Goal: Task Accomplishment & Management: Manage account settings

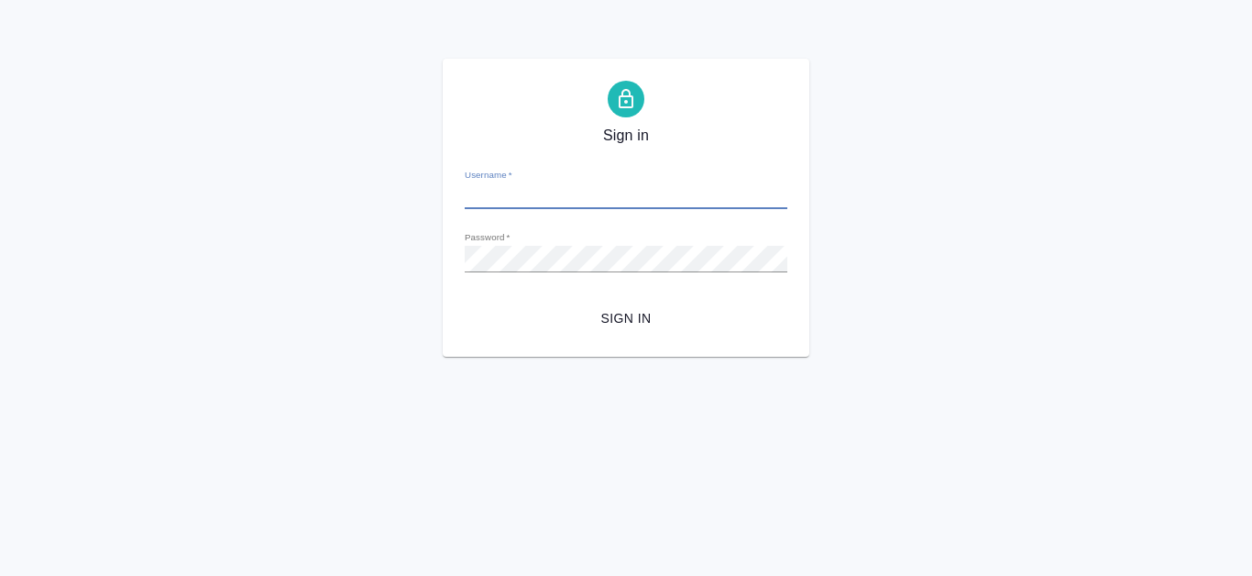
type input "e.kanataeva@awatera.com"
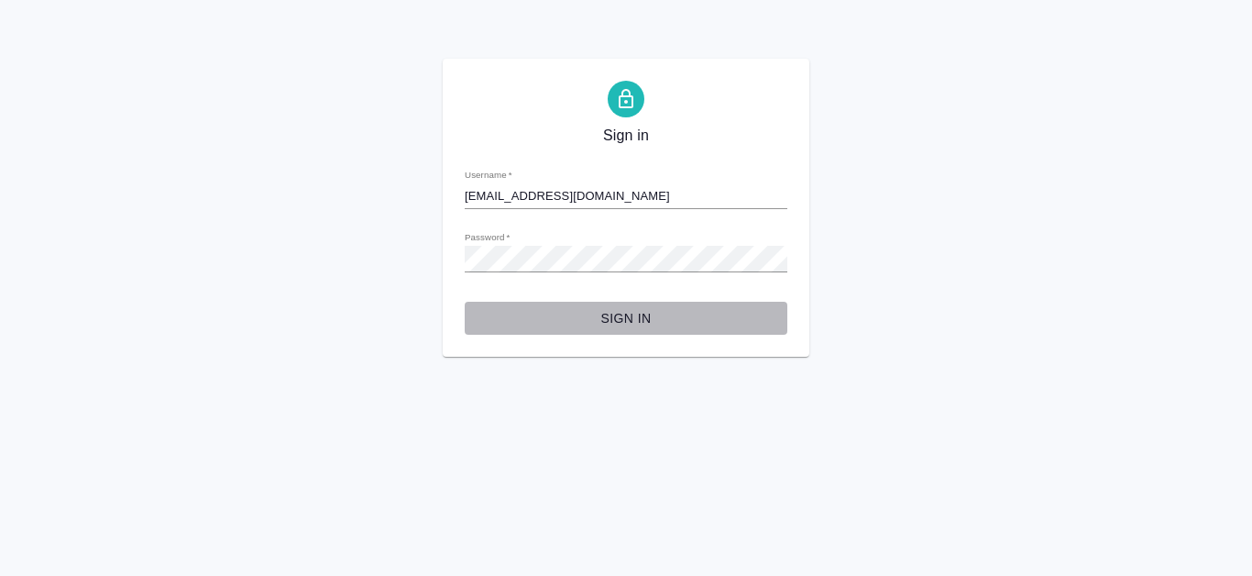
click at [643, 323] on span "Sign in" at bounding box center [625, 318] width 293 height 23
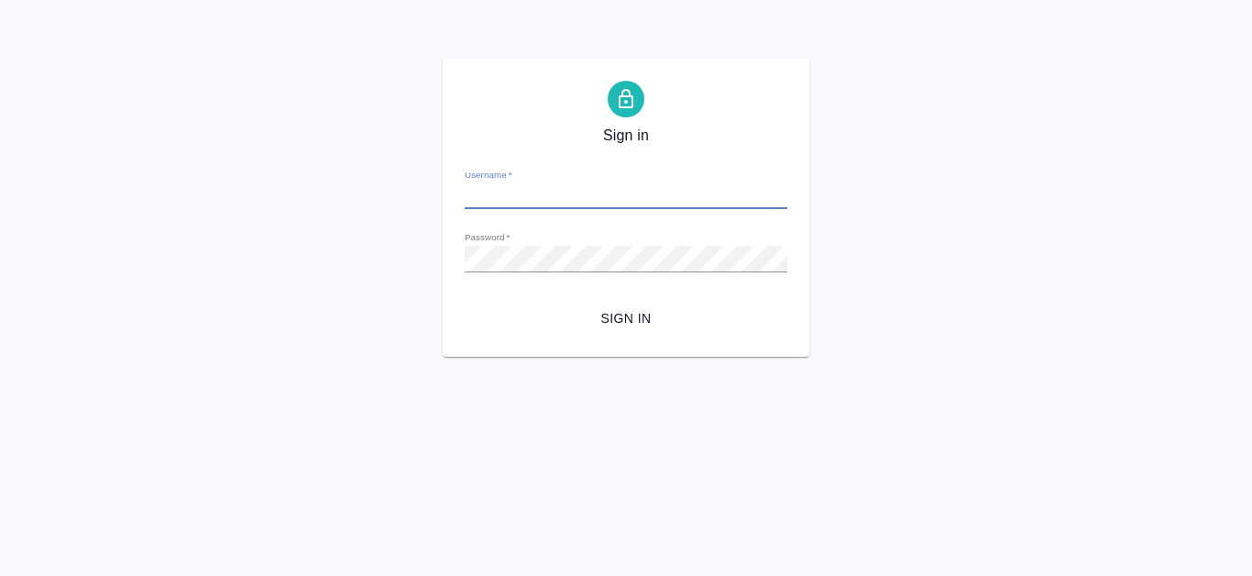
type input "[EMAIL_ADDRESS][DOMAIN_NAME]"
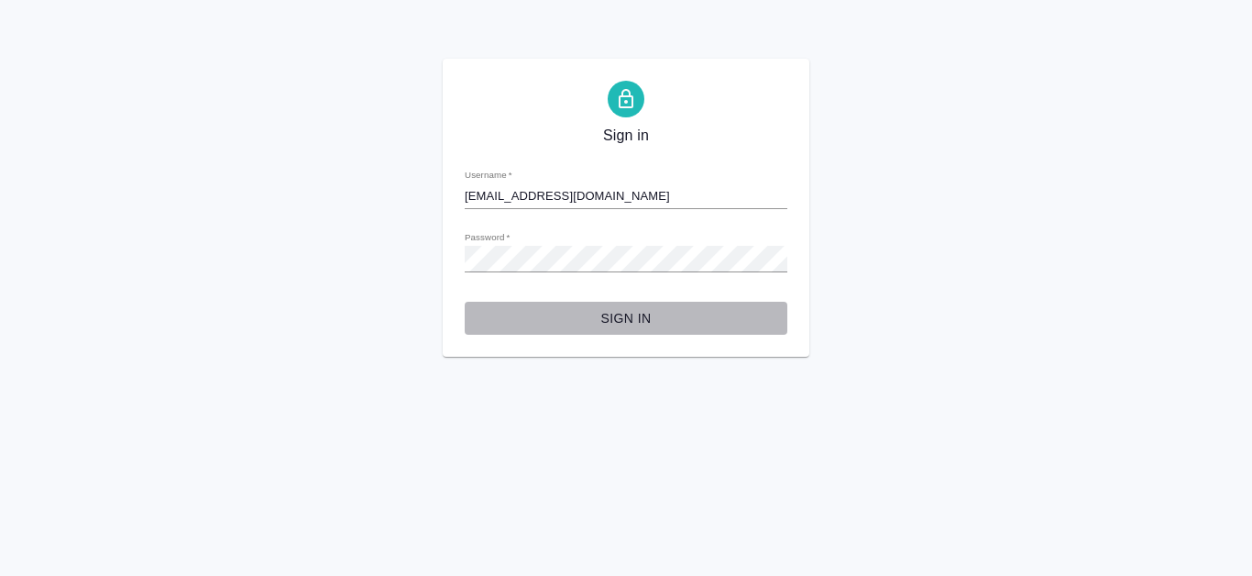
click at [632, 319] on span "Sign in" at bounding box center [625, 318] width 293 height 23
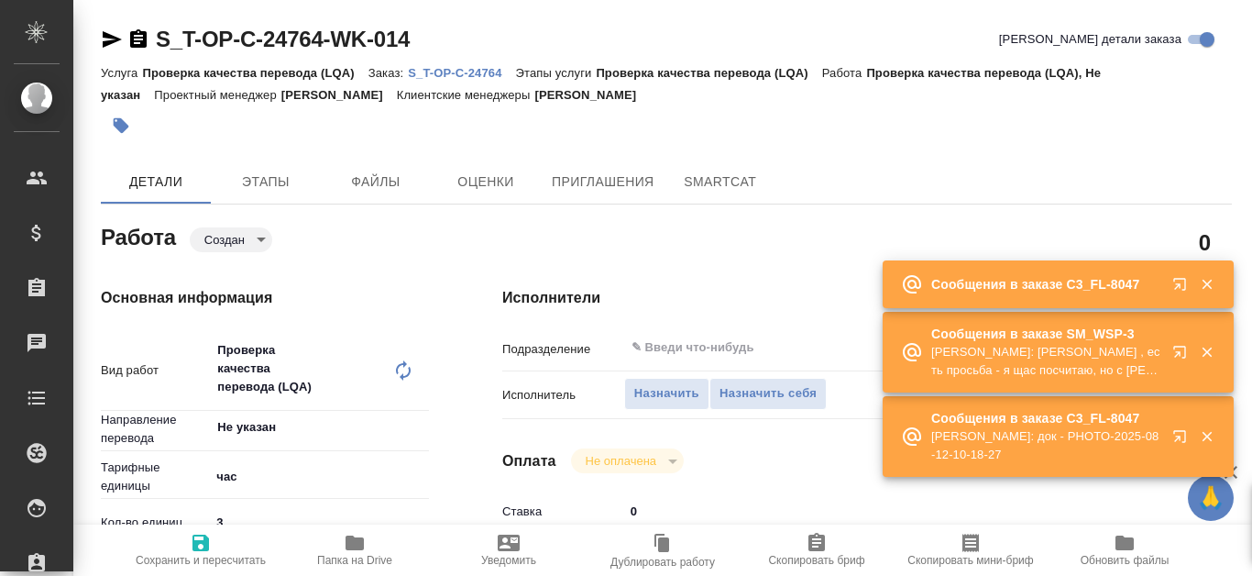
type textarea "x"
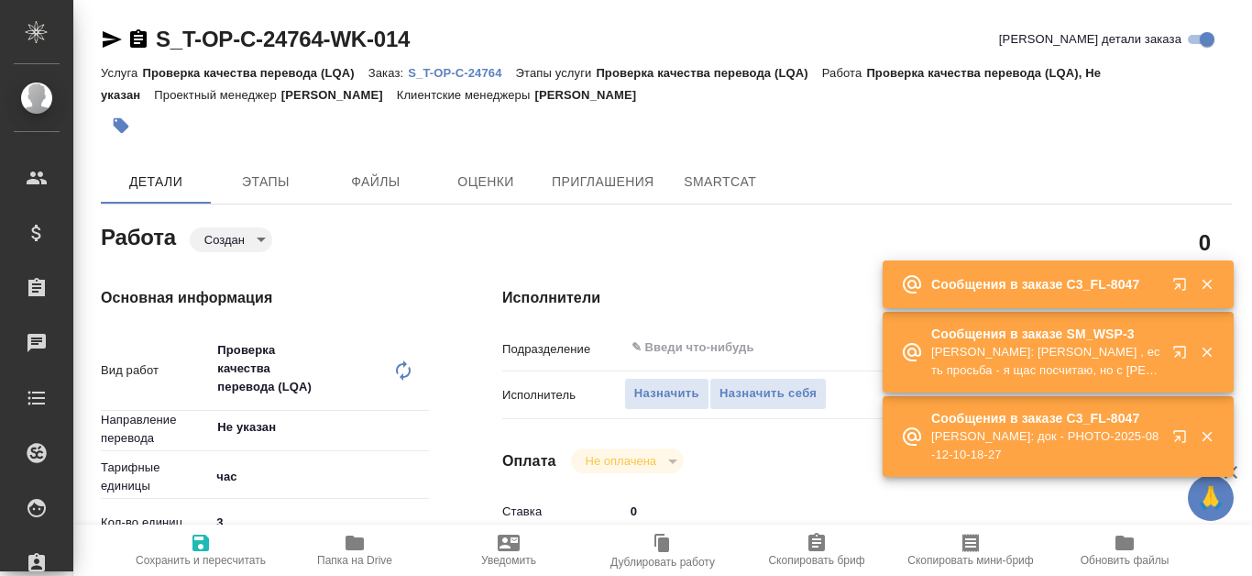
type textarea "x"
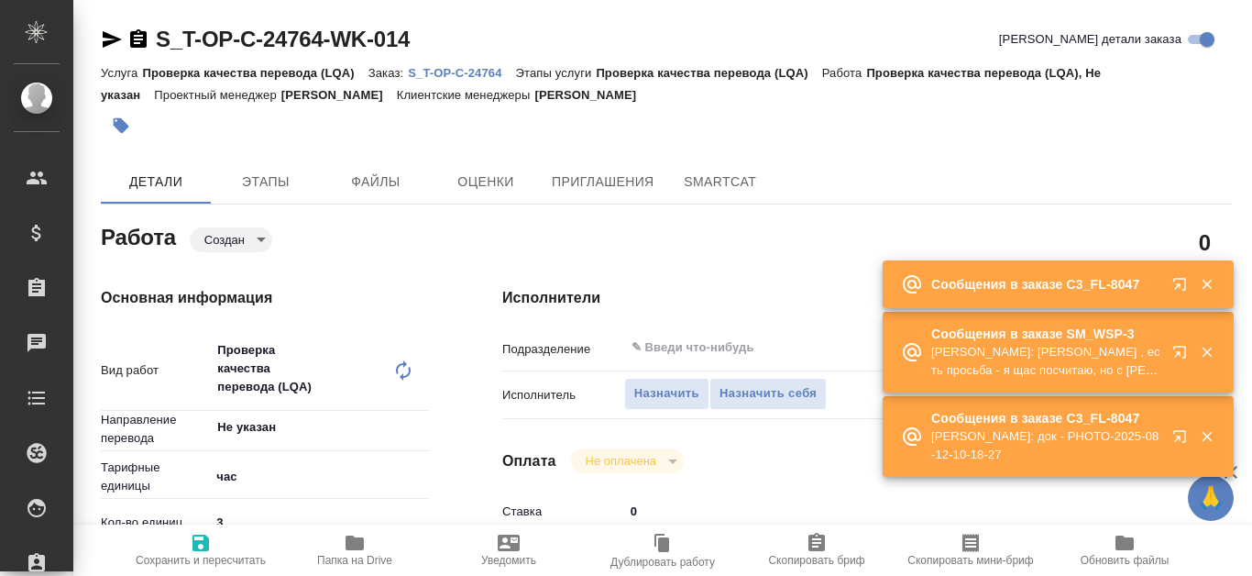
type textarea "x"
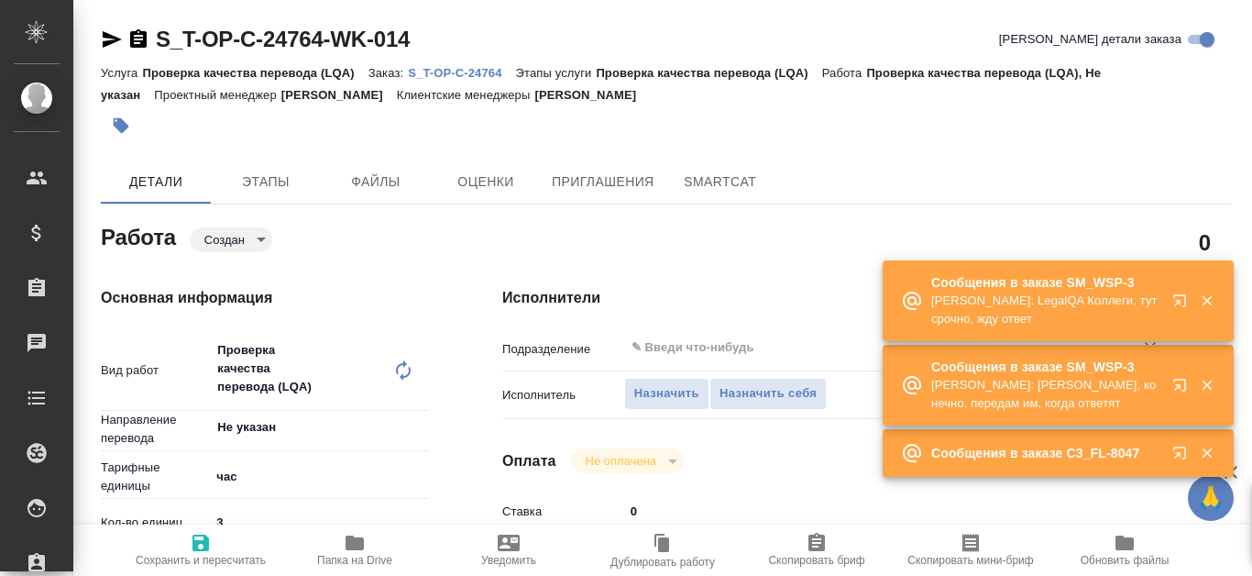
type textarea "x"
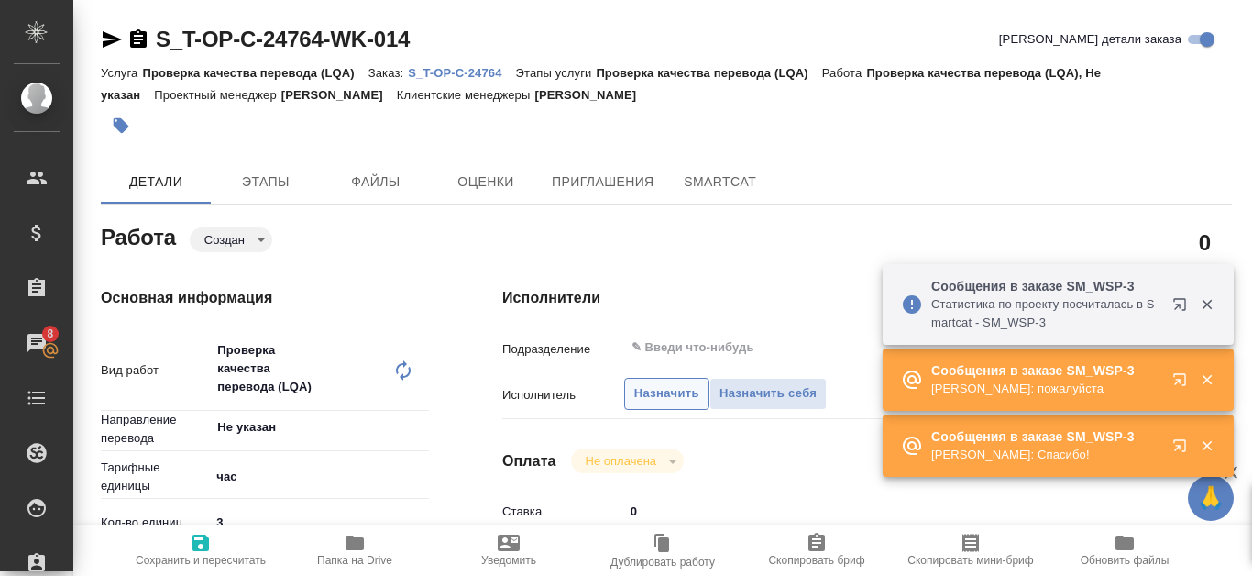
click at [686, 389] on span "Назначить" at bounding box center [666, 393] width 65 height 21
type textarea "x"
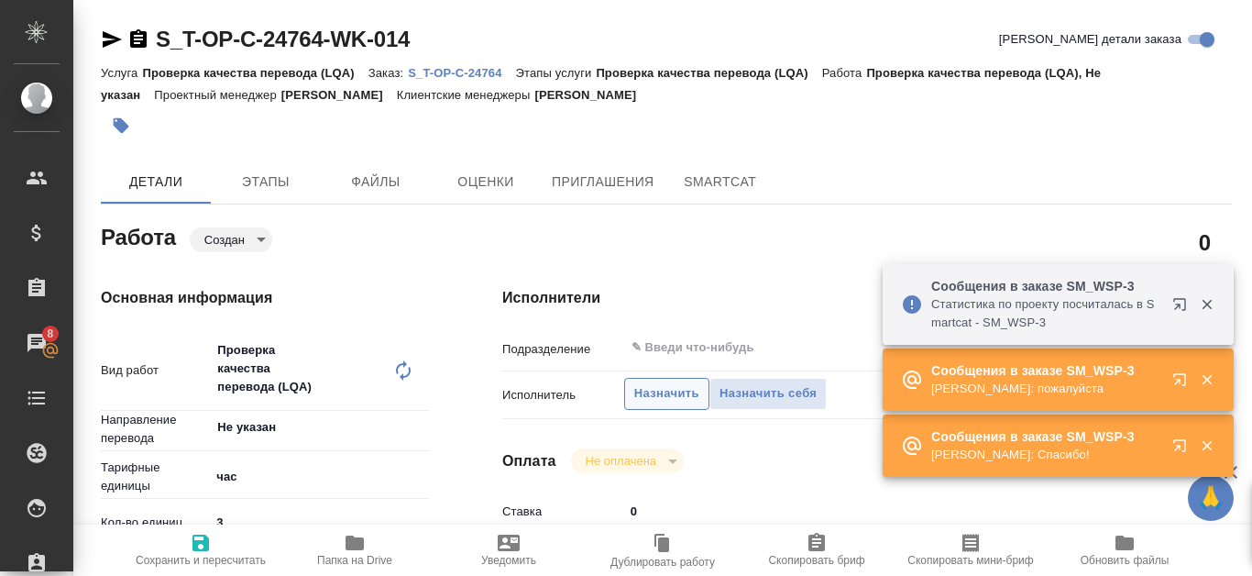
type textarea "x"
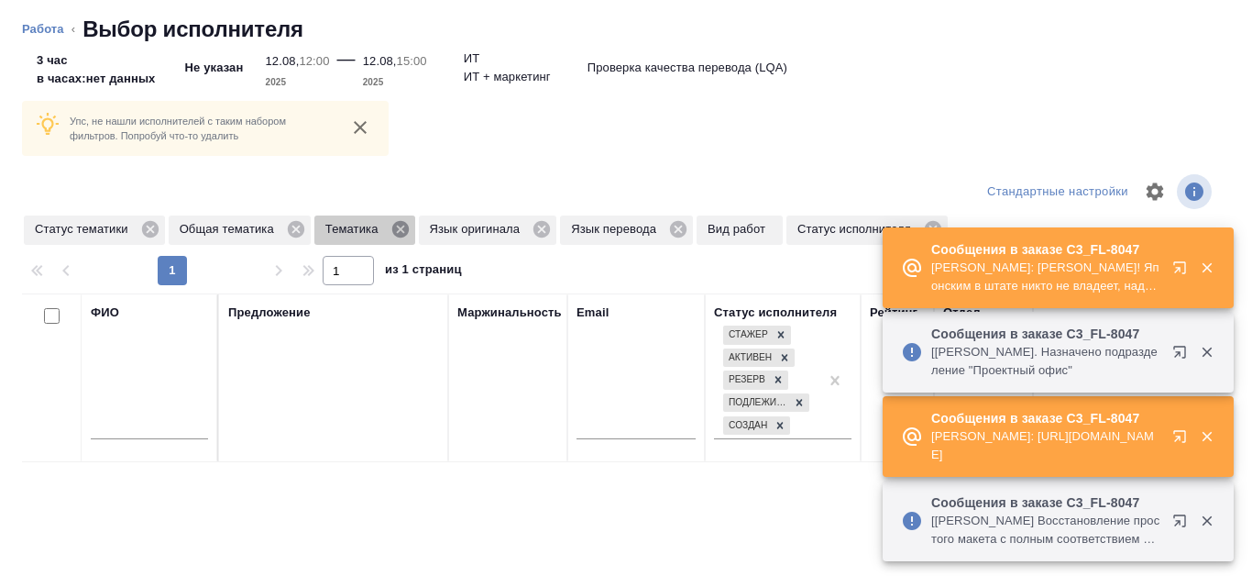
click at [405, 234] on icon at bounding box center [399, 229] width 16 height 16
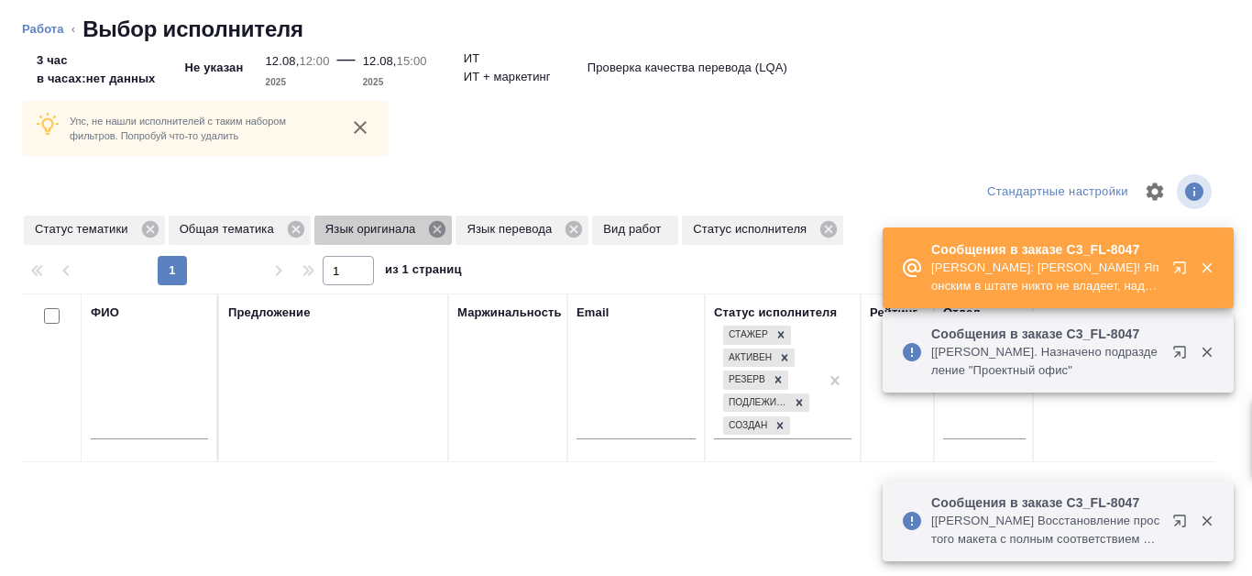
click at [442, 226] on icon at bounding box center [437, 229] width 16 height 16
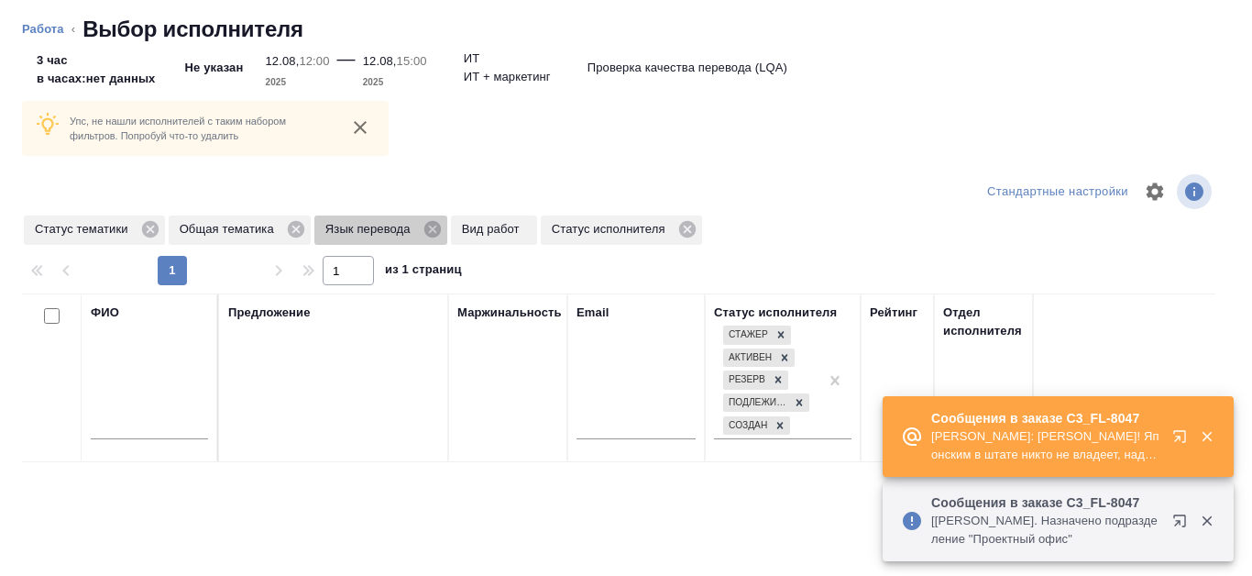
click at [442, 226] on icon at bounding box center [432, 229] width 20 height 20
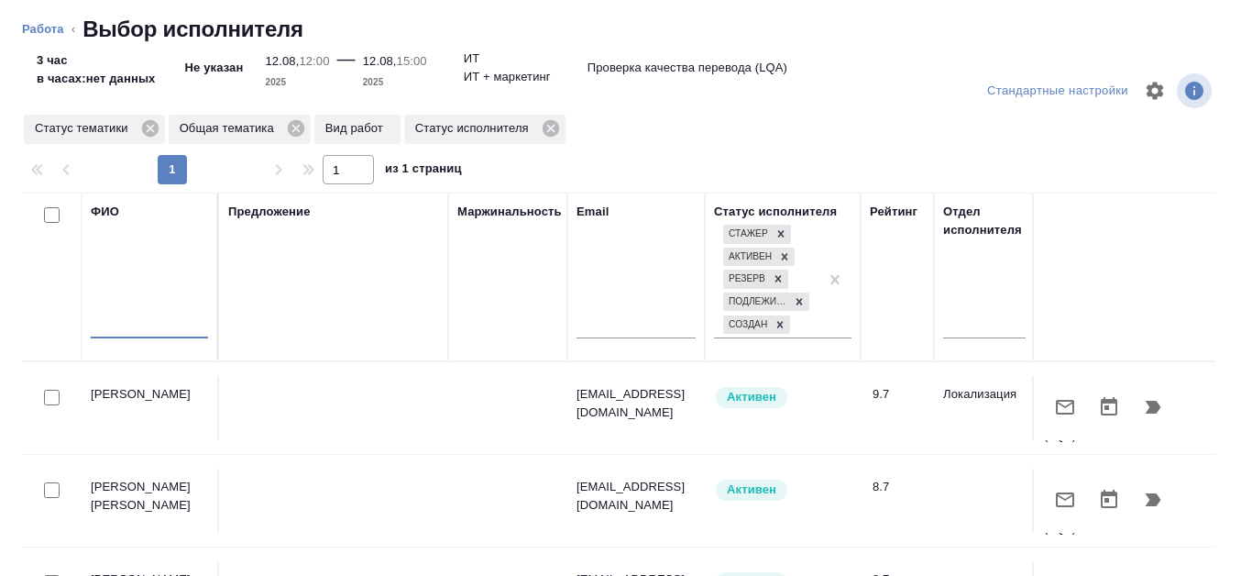
click at [100, 329] on input "text" at bounding box center [149, 326] width 117 height 23
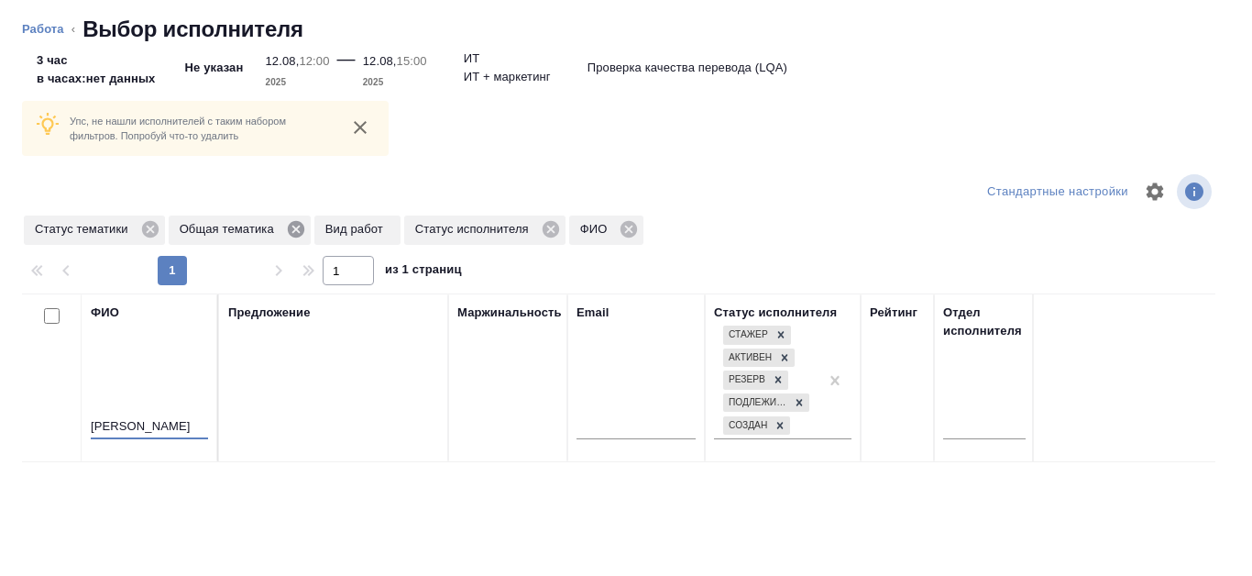
type input "Канатаева"
click at [300, 229] on icon at bounding box center [296, 229] width 16 height 16
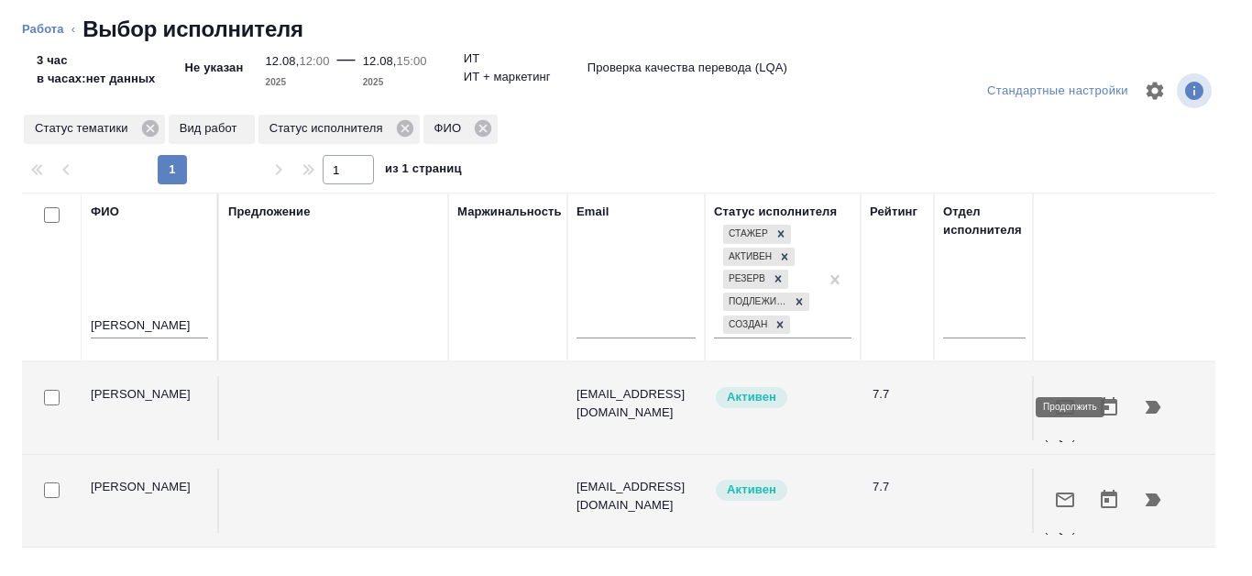
click at [1146, 404] on icon "button" at bounding box center [1154, 406] width 16 height 13
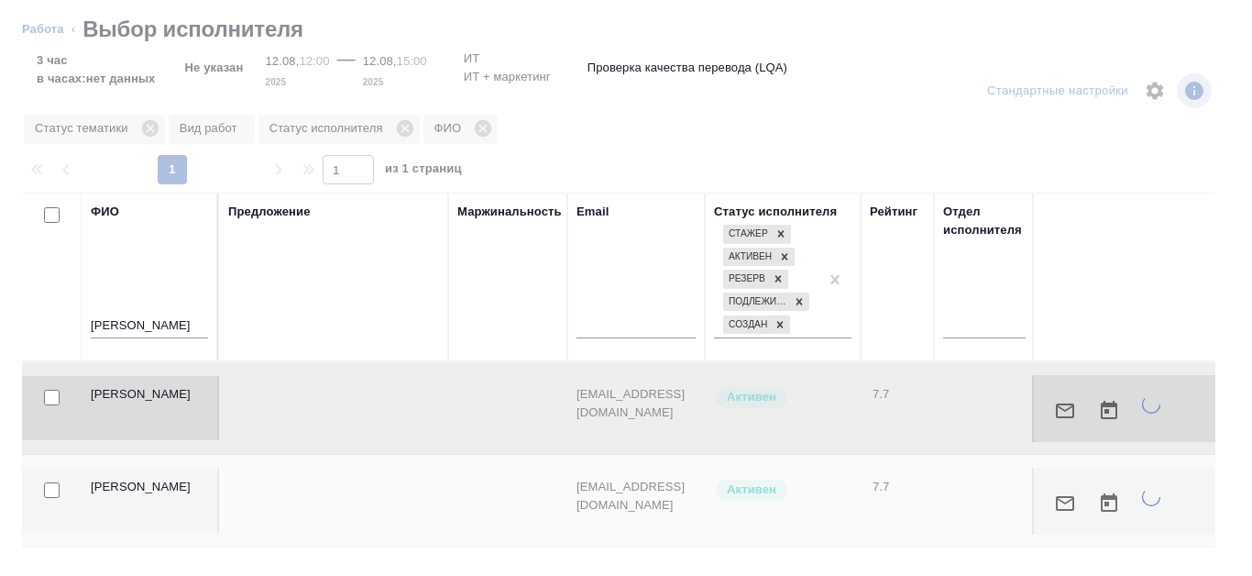
type textarea "x"
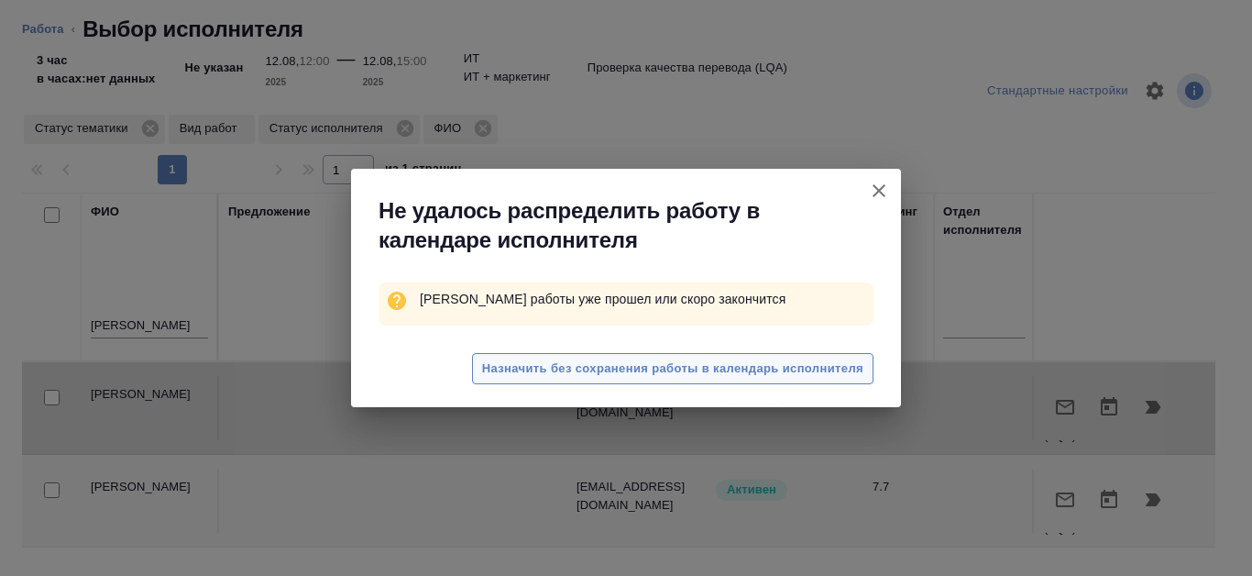
click at [755, 362] on span "Назначить без сохранения работы в календарь исполнителя" at bounding box center [672, 368] width 381 height 21
type textarea "x"
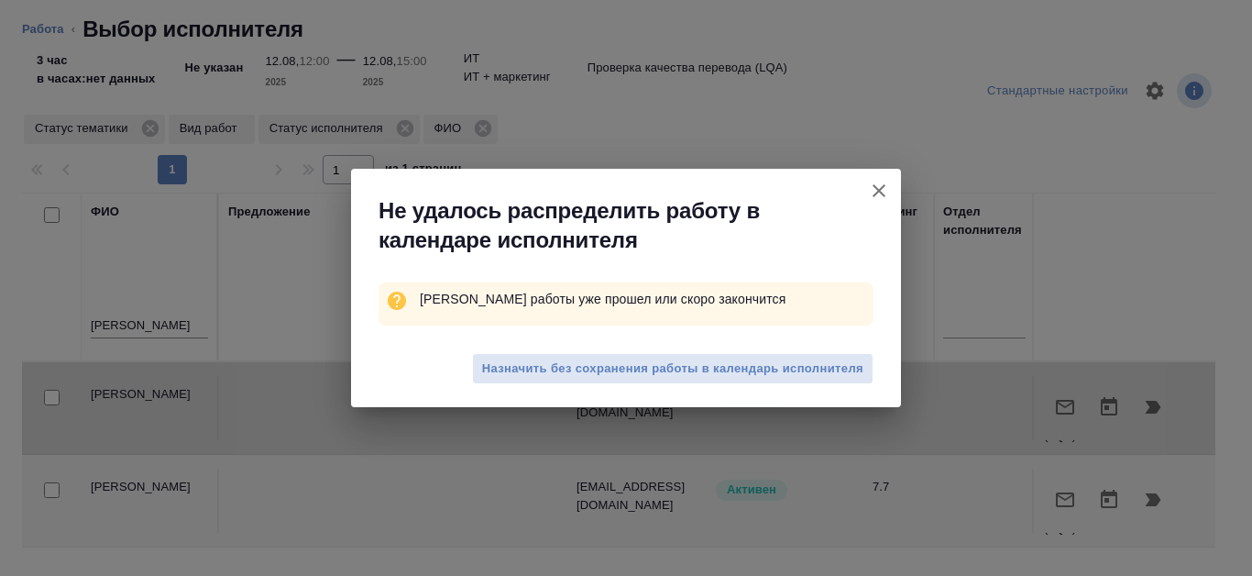
type textarea "x"
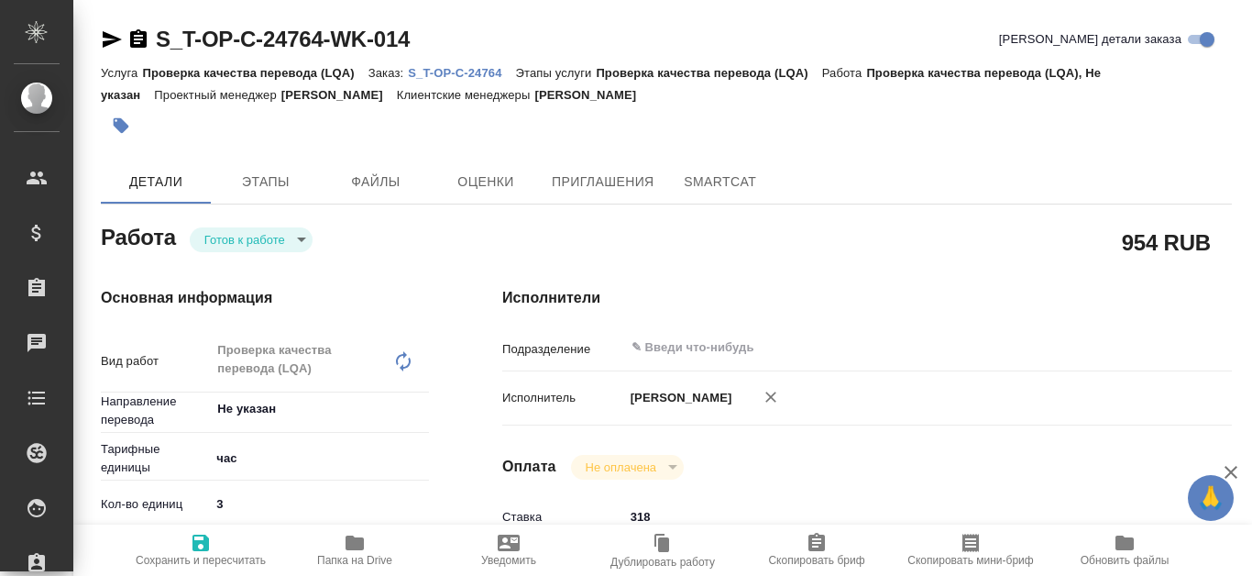
type textarea "x"
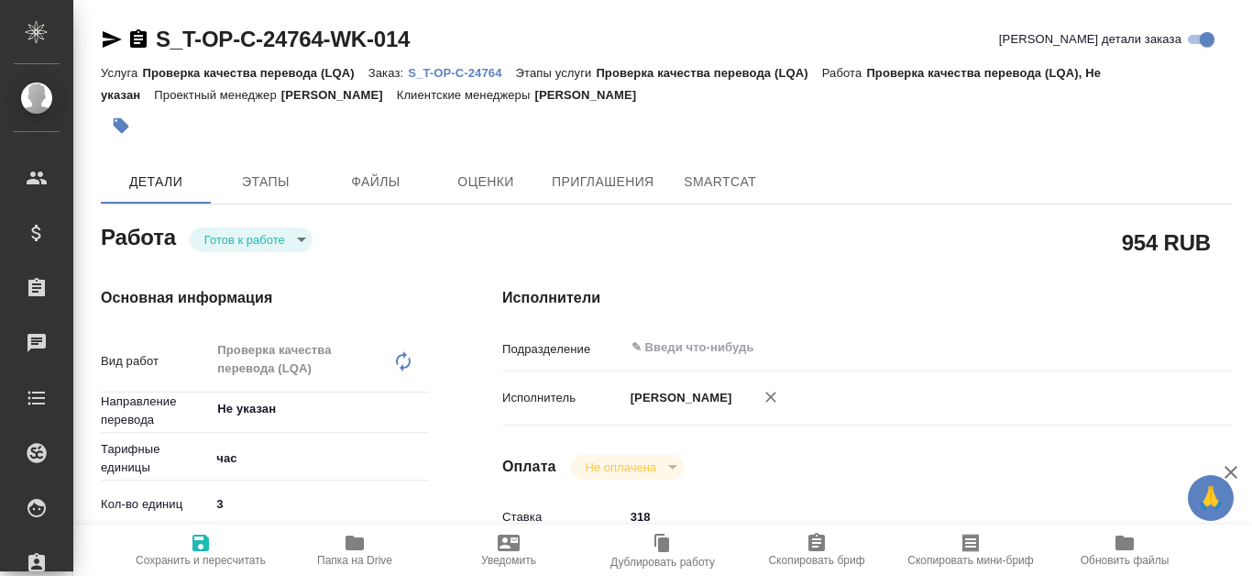
type textarea "x"
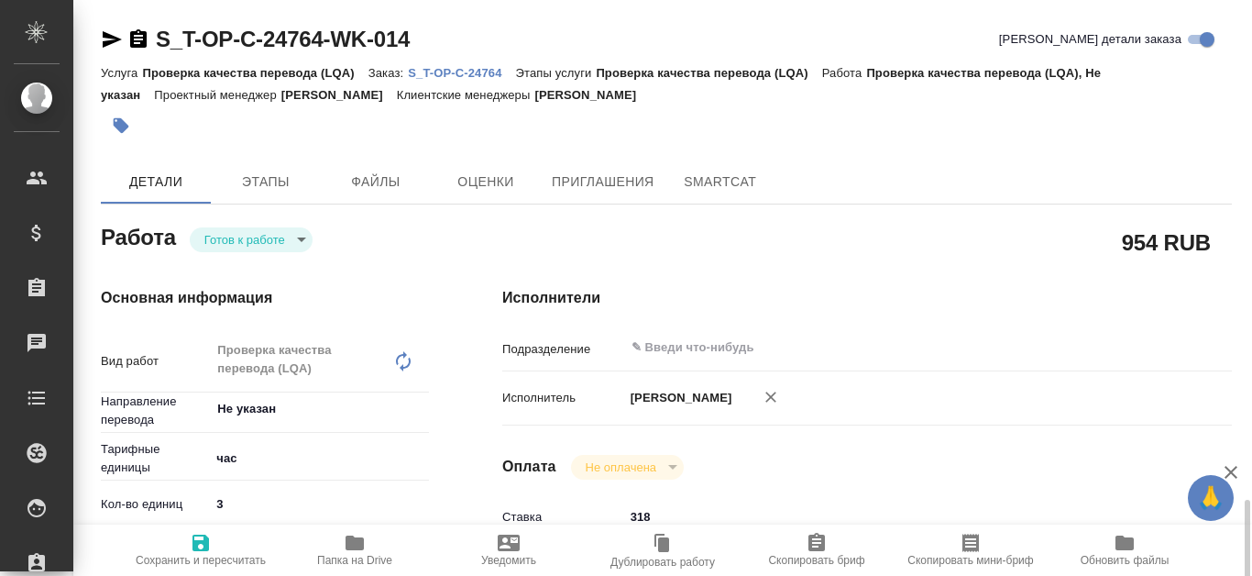
scroll to position [458, 0]
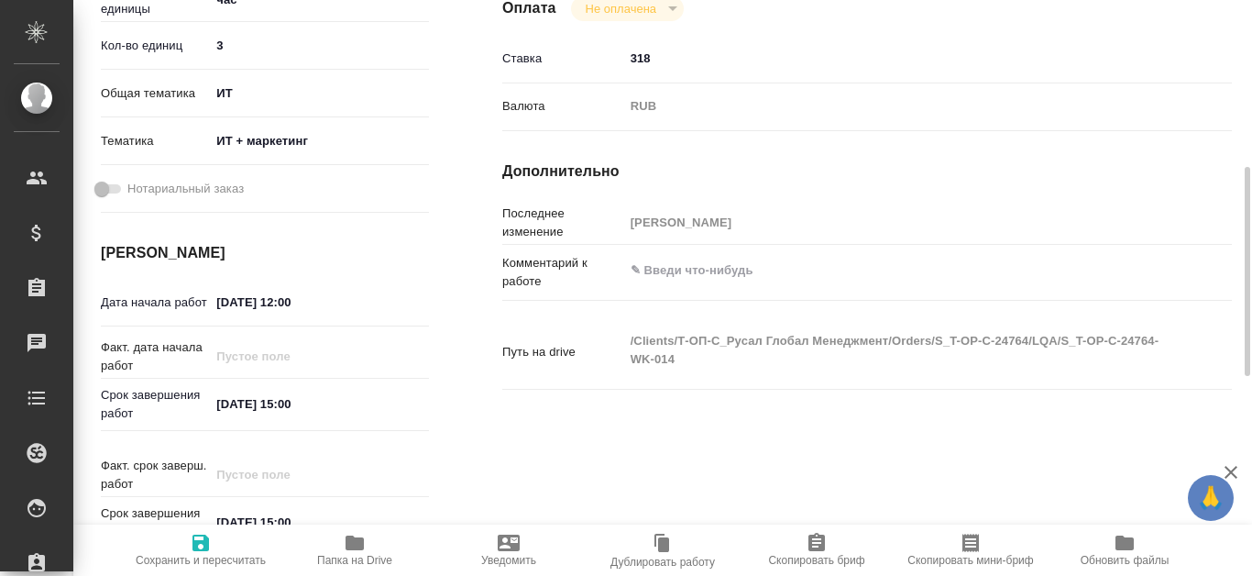
type textarea "x"
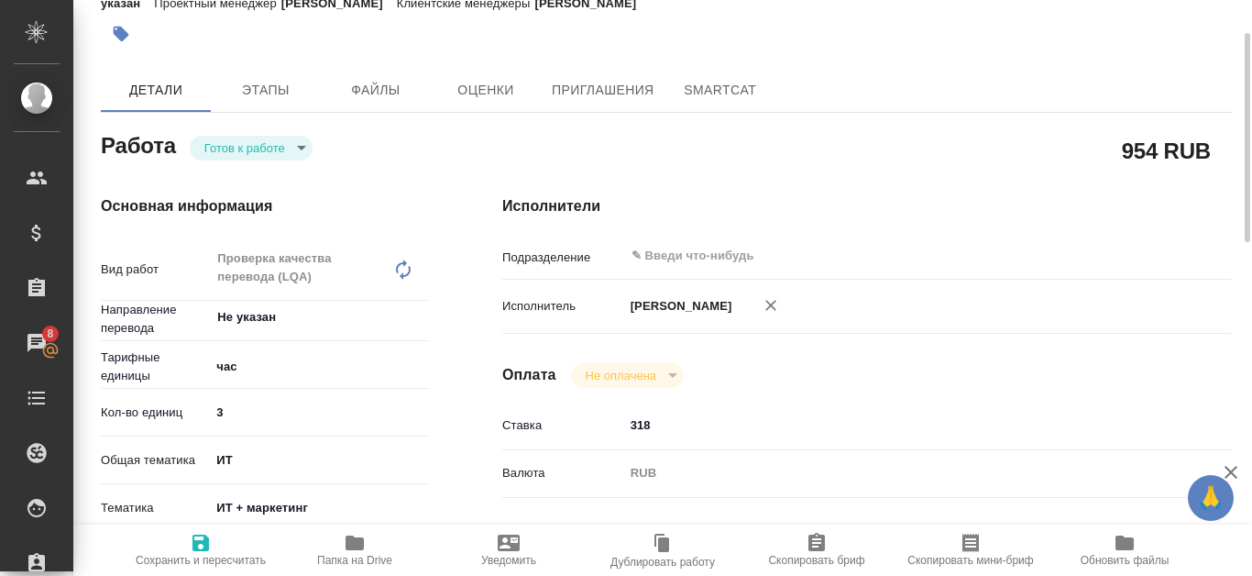
scroll to position [0, 0]
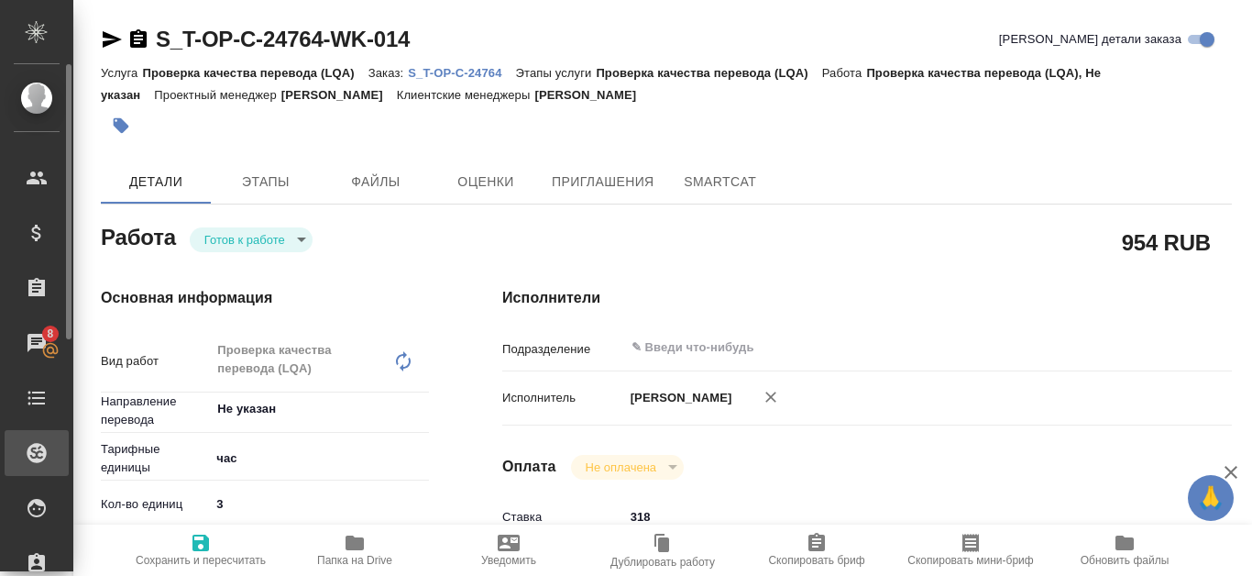
type textarea "x"
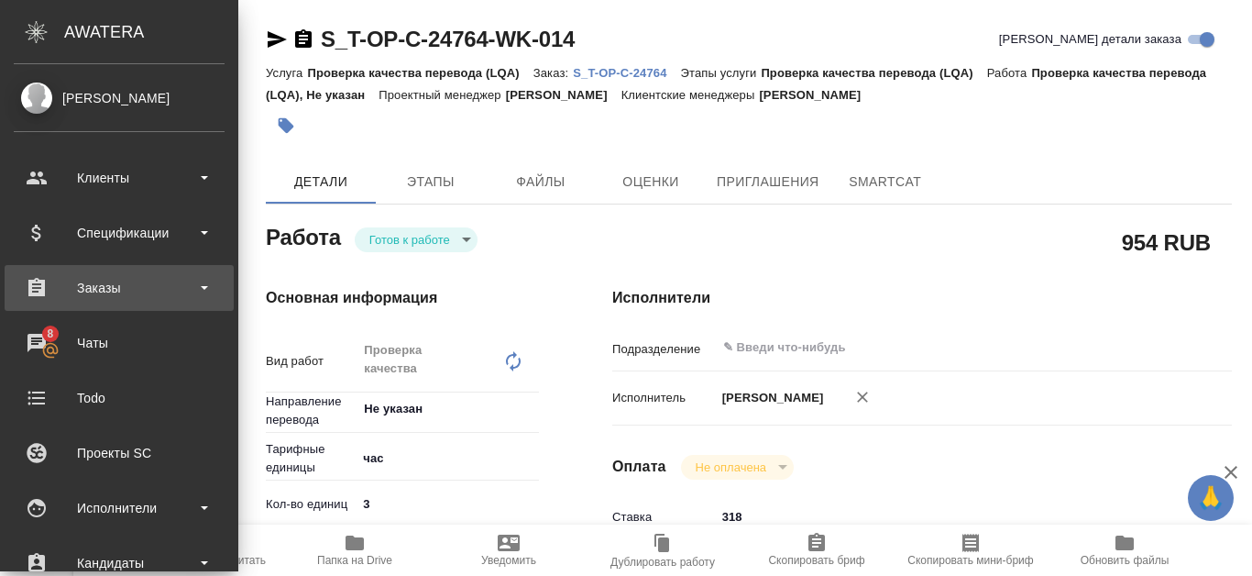
click at [95, 297] on div "Заказы" at bounding box center [119, 287] width 211 height 27
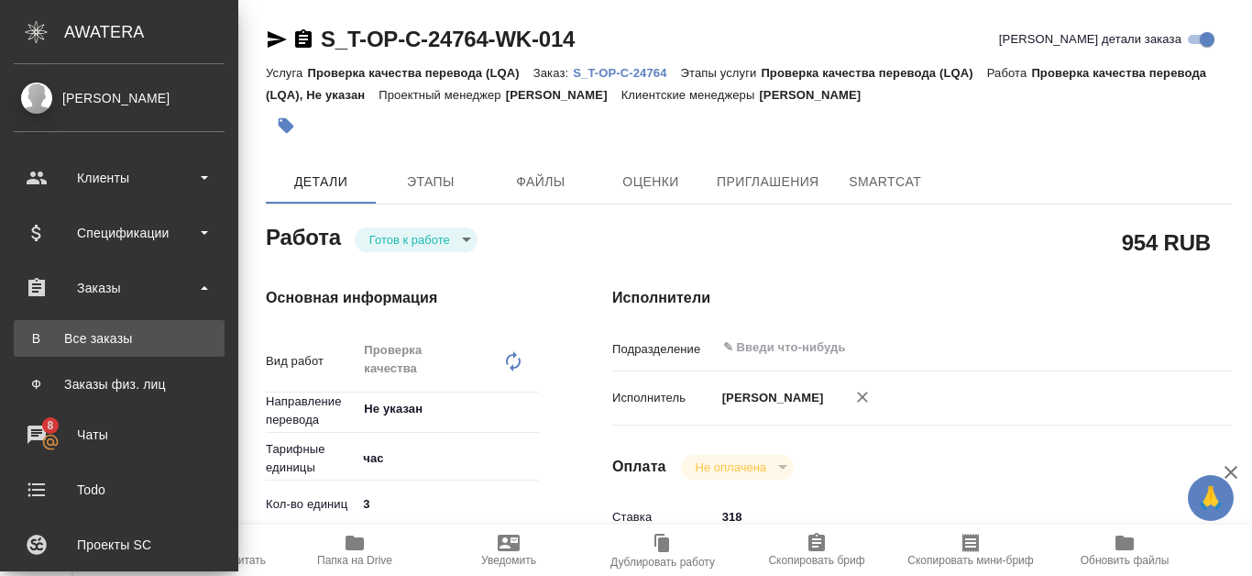
click at [109, 334] on div "Все заказы" at bounding box center [119, 338] width 192 height 18
type textarea "x"
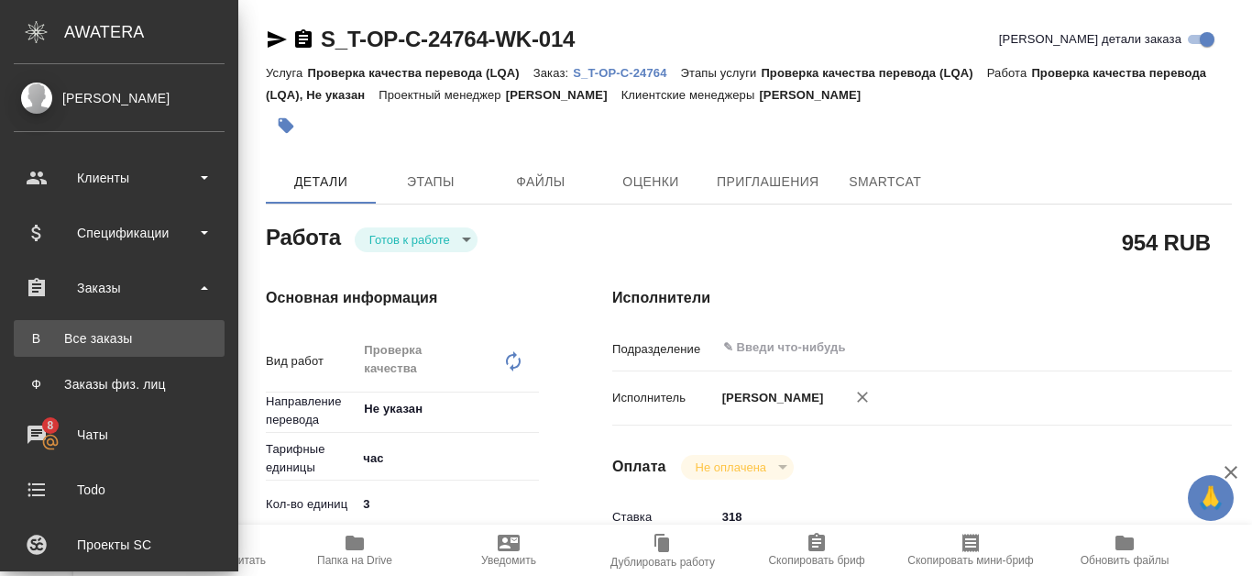
type textarea "x"
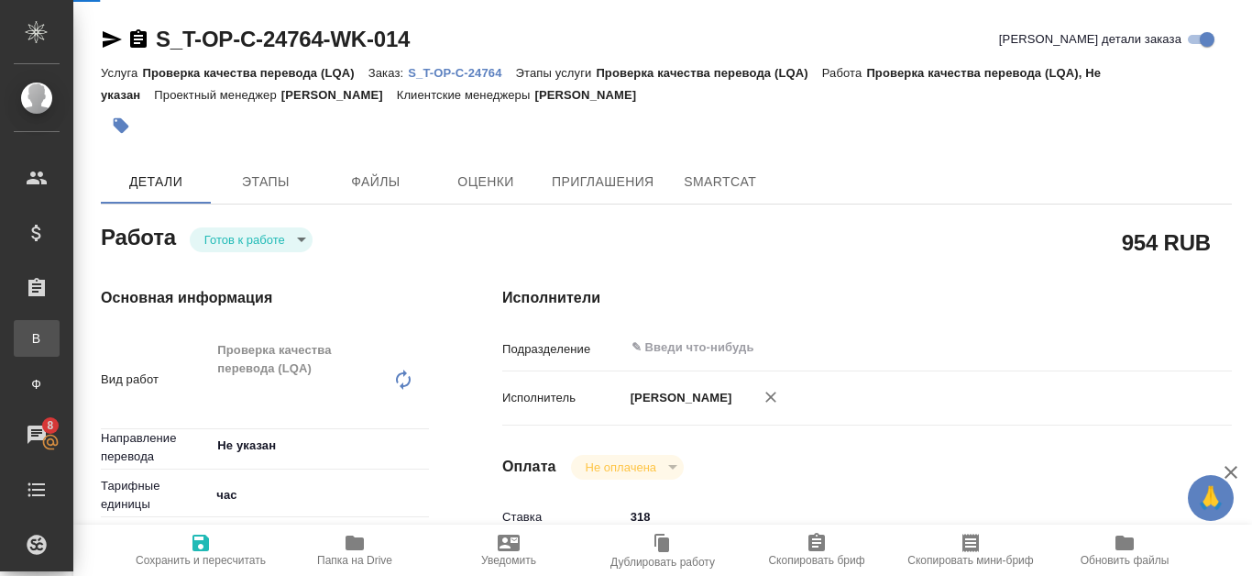
type textarea "x"
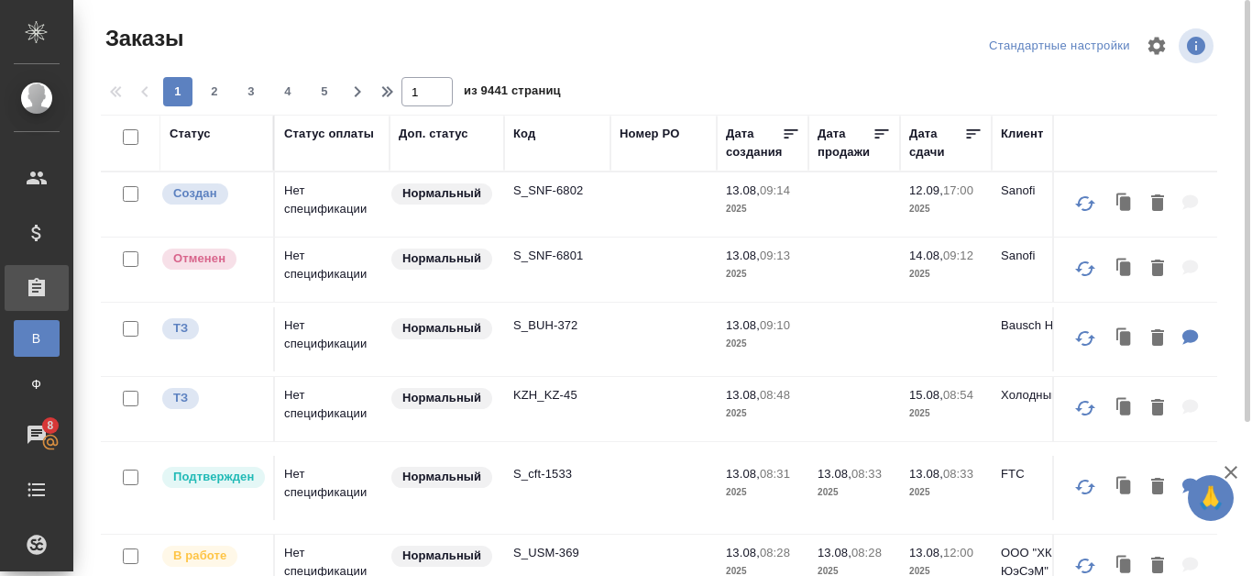
click at [532, 131] on div "Код" at bounding box center [524, 134] width 22 height 18
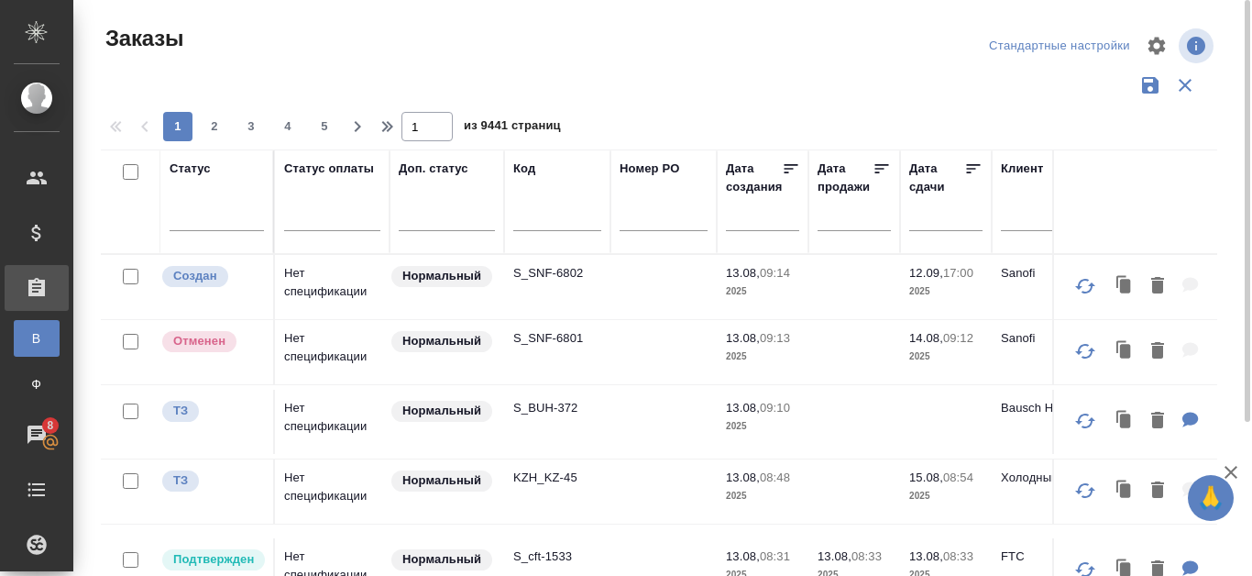
click at [519, 216] on input "text" at bounding box center [557, 219] width 88 height 23
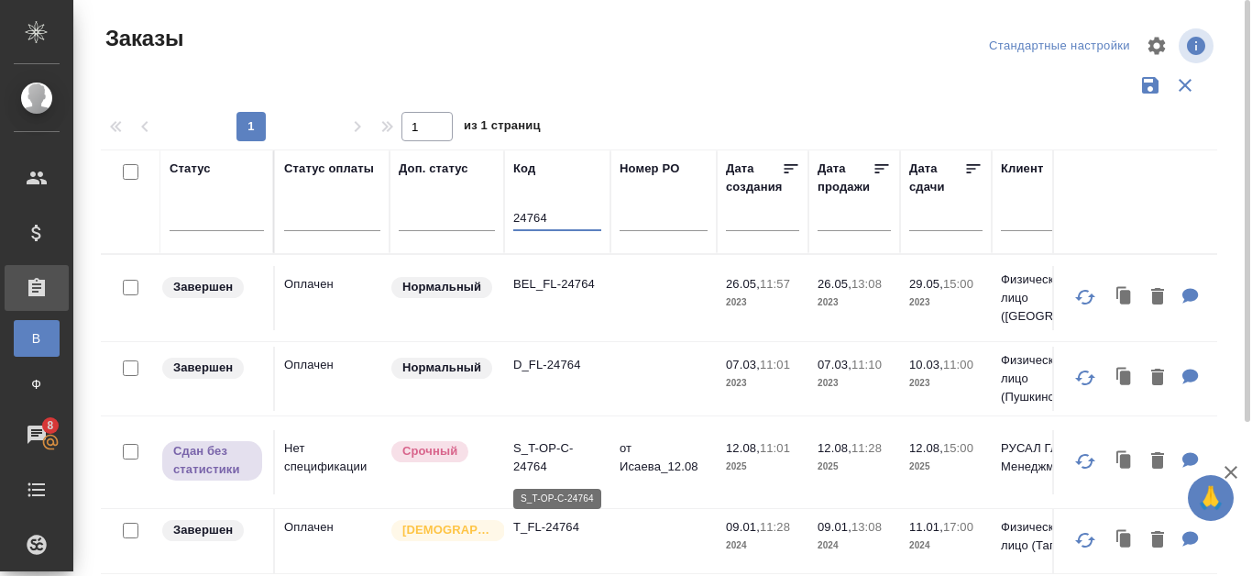
type input "24764"
click at [528, 465] on p "S_T-OP-C-24764" at bounding box center [557, 457] width 88 height 37
click at [543, 464] on p "S_T-OP-C-24764" at bounding box center [557, 457] width 88 height 37
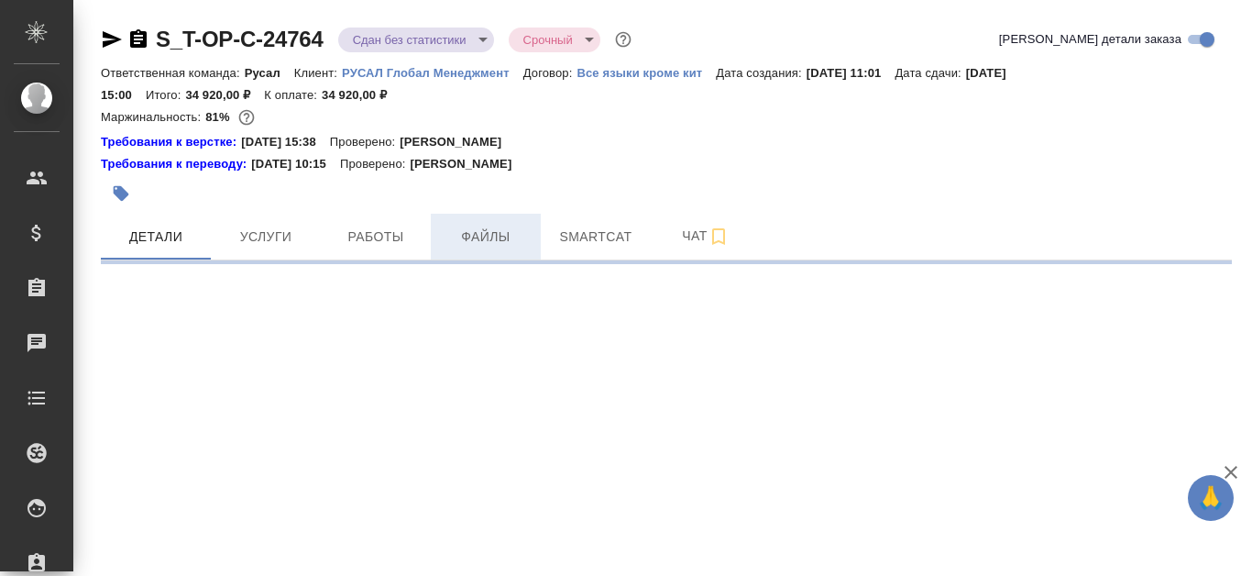
select select "RU"
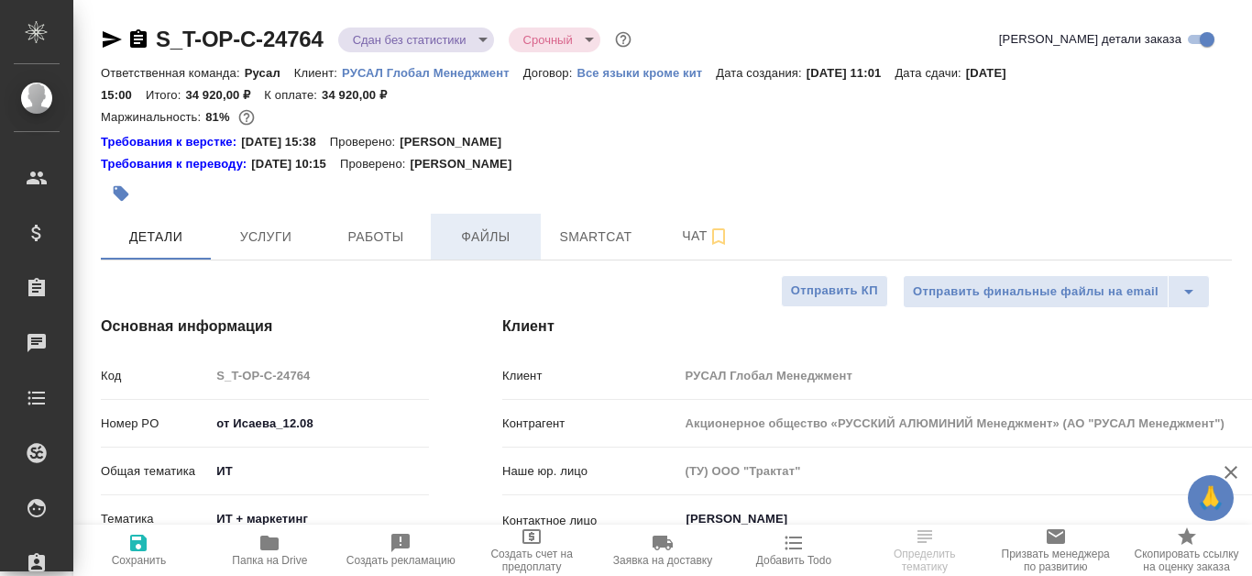
type textarea "x"
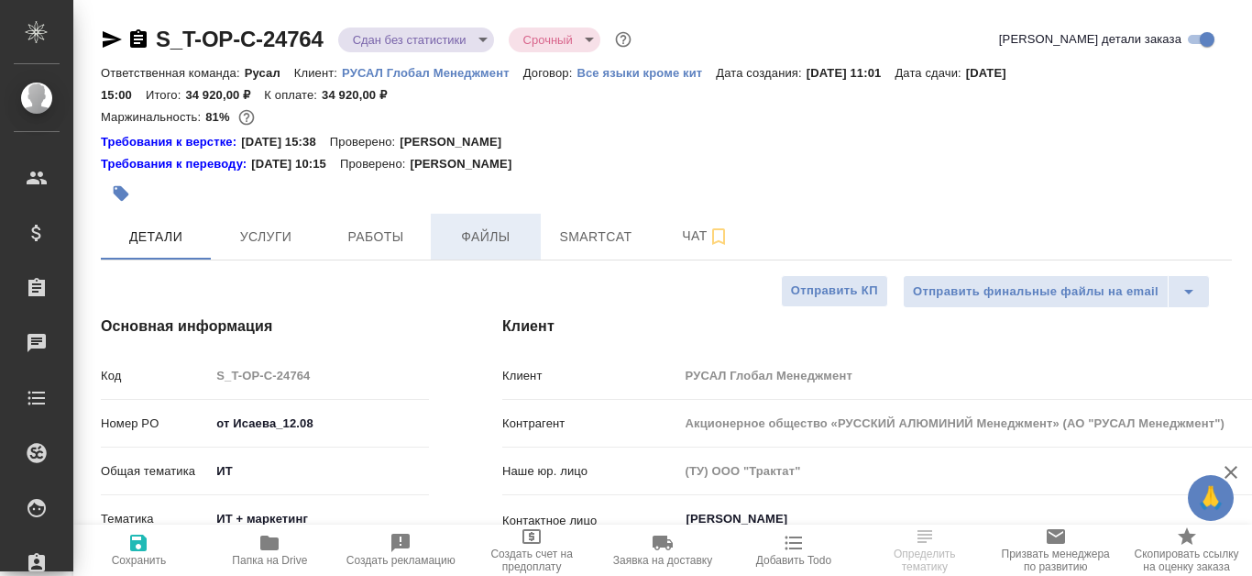
type textarea "x"
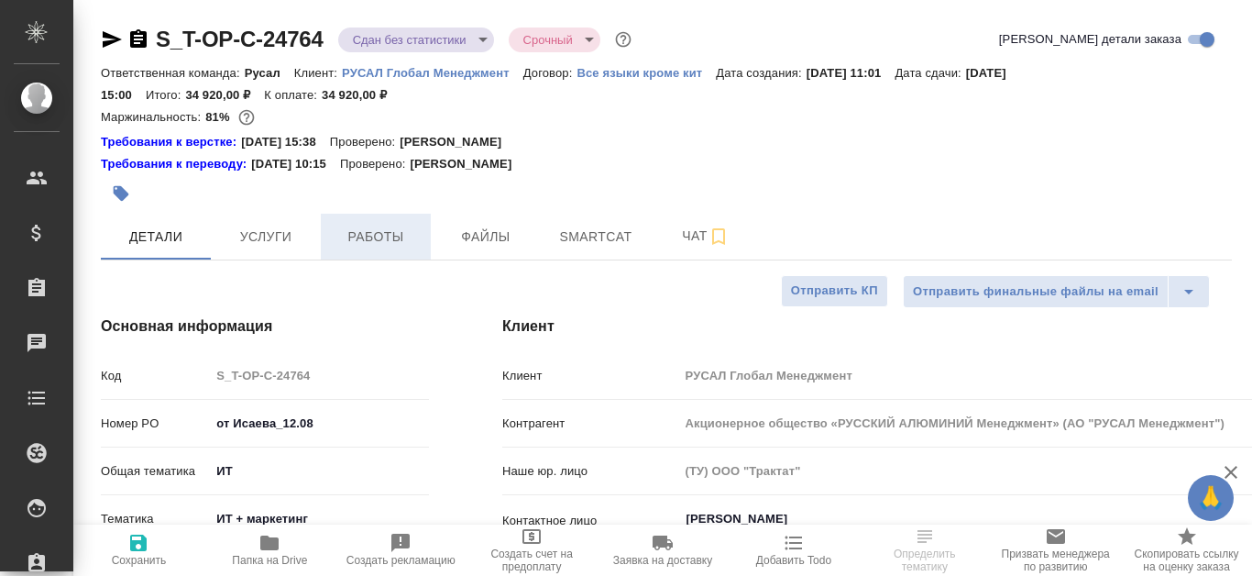
click at [390, 247] on span "Работы" at bounding box center [376, 236] width 88 height 23
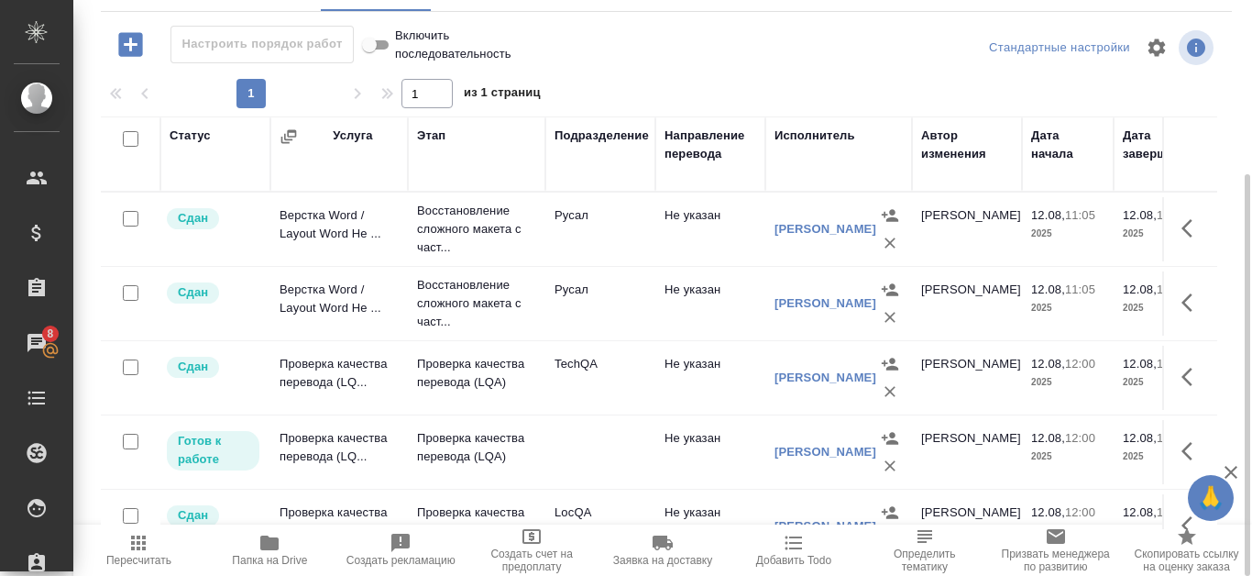
drag, startPoint x: 643, startPoint y: 525, endPoint x: 701, endPoint y: 514, distance: 58.8
click at [701, 514] on div "Настроить порядок работ Включить последовательность Стандартные настройки 1 1 и…" at bounding box center [666, 277] width 1131 height 503
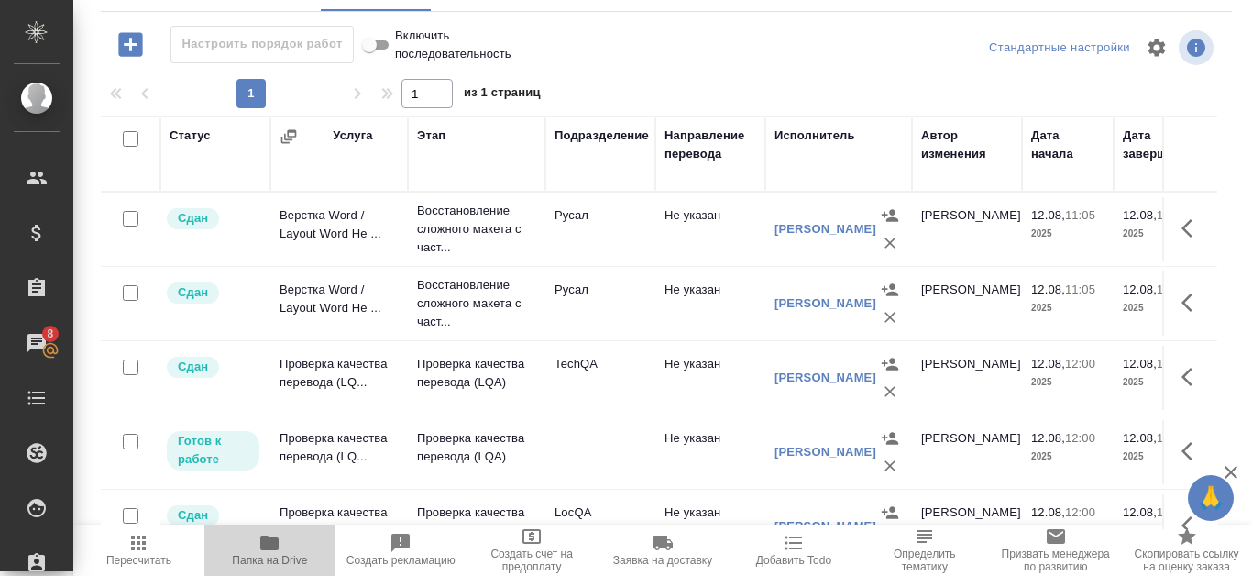
click at [248, 543] on span "Папка на Drive" at bounding box center [269, 549] width 109 height 35
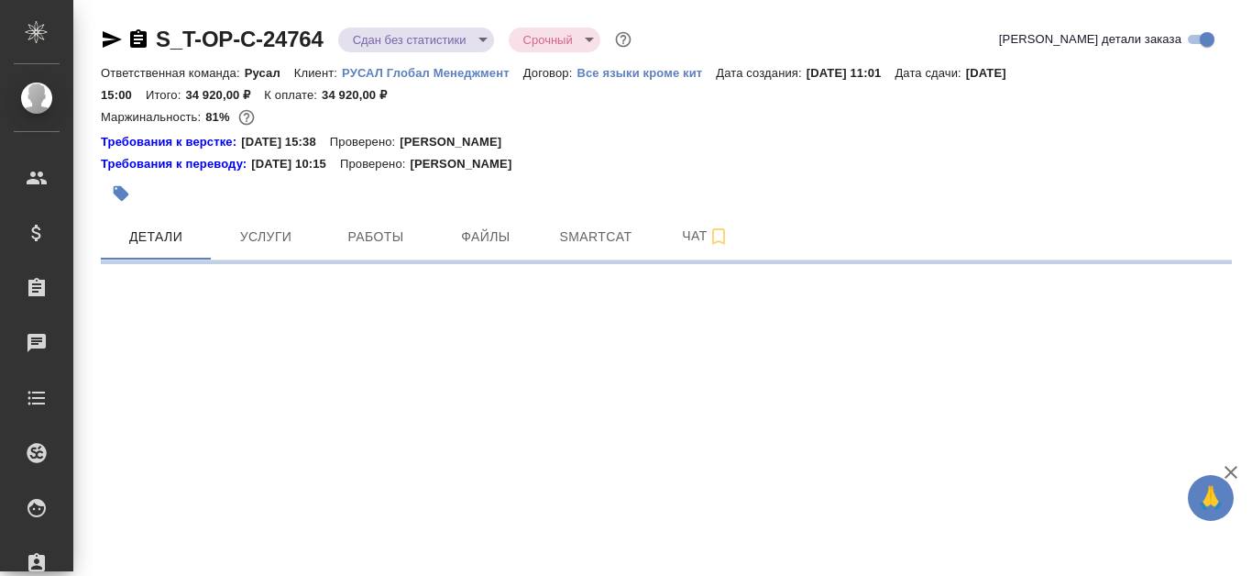
select select "RU"
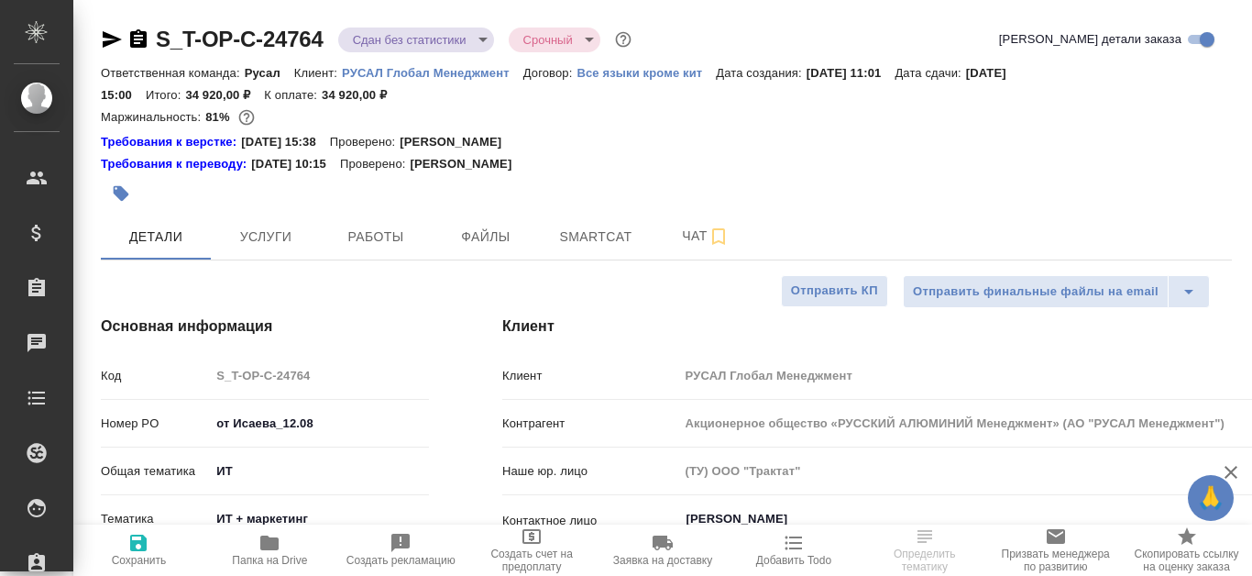
type textarea "x"
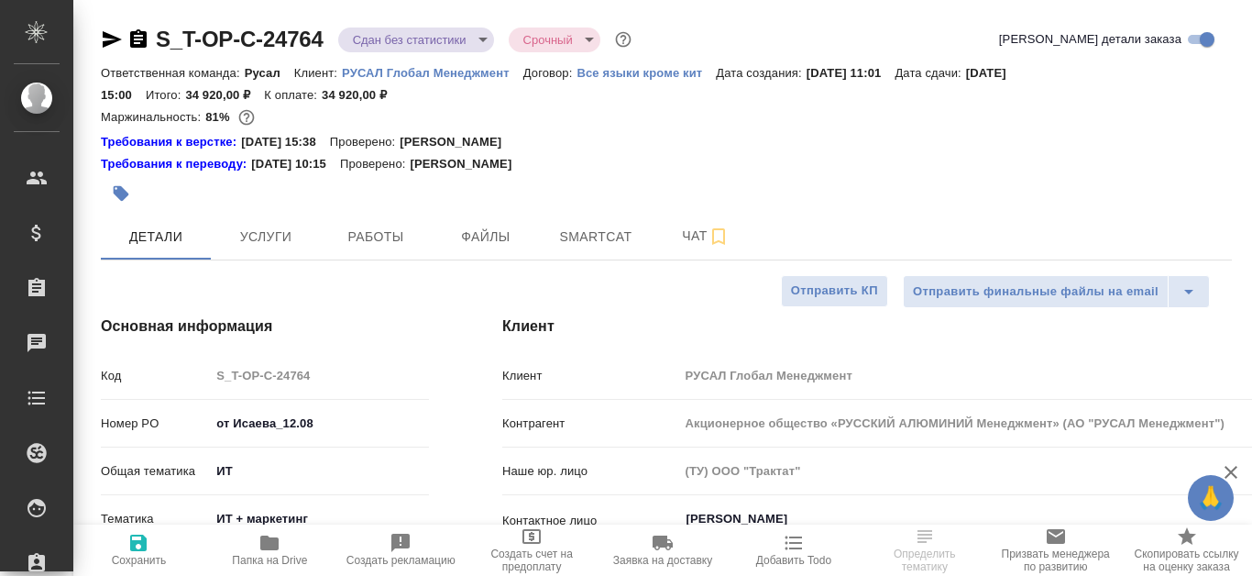
type textarea "x"
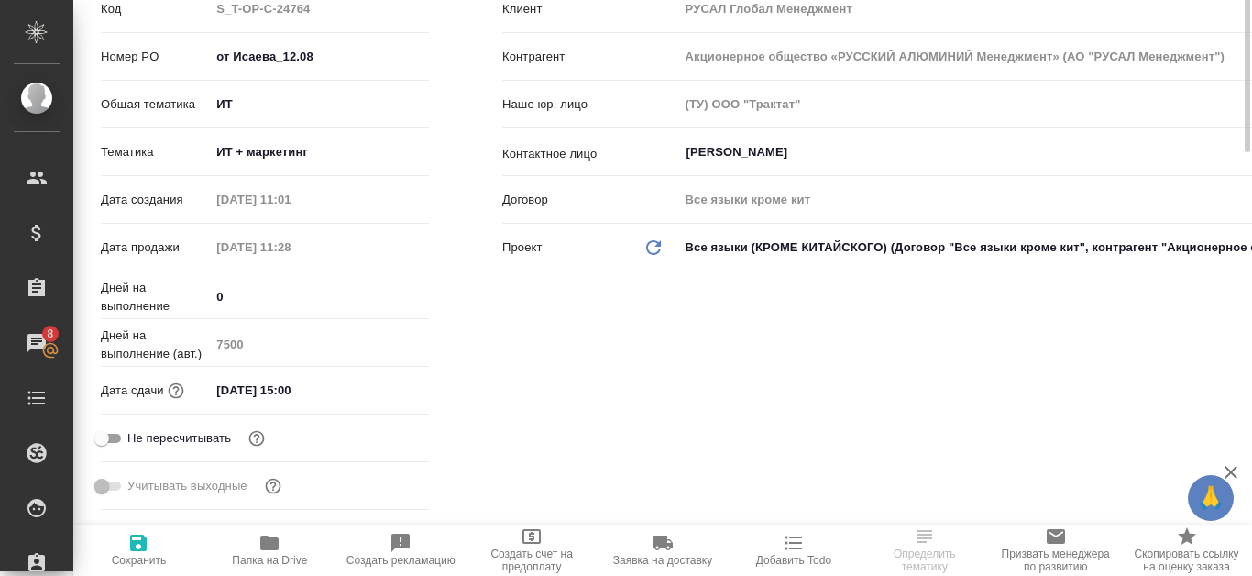
scroll to position [183, 0]
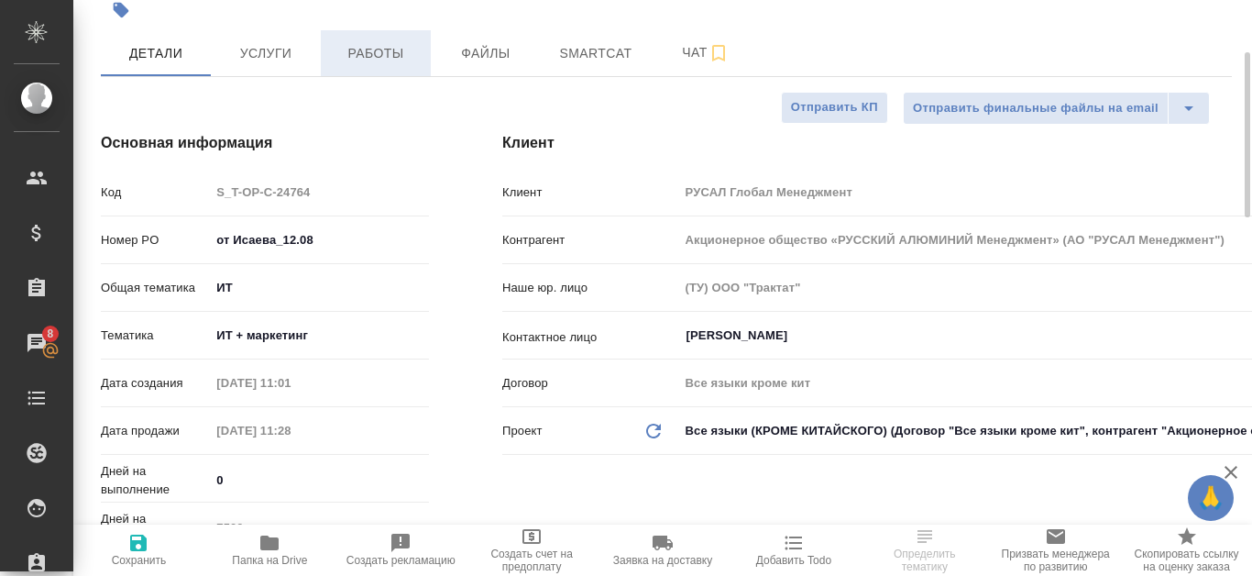
click at [350, 45] on span "Работы" at bounding box center [376, 53] width 88 height 23
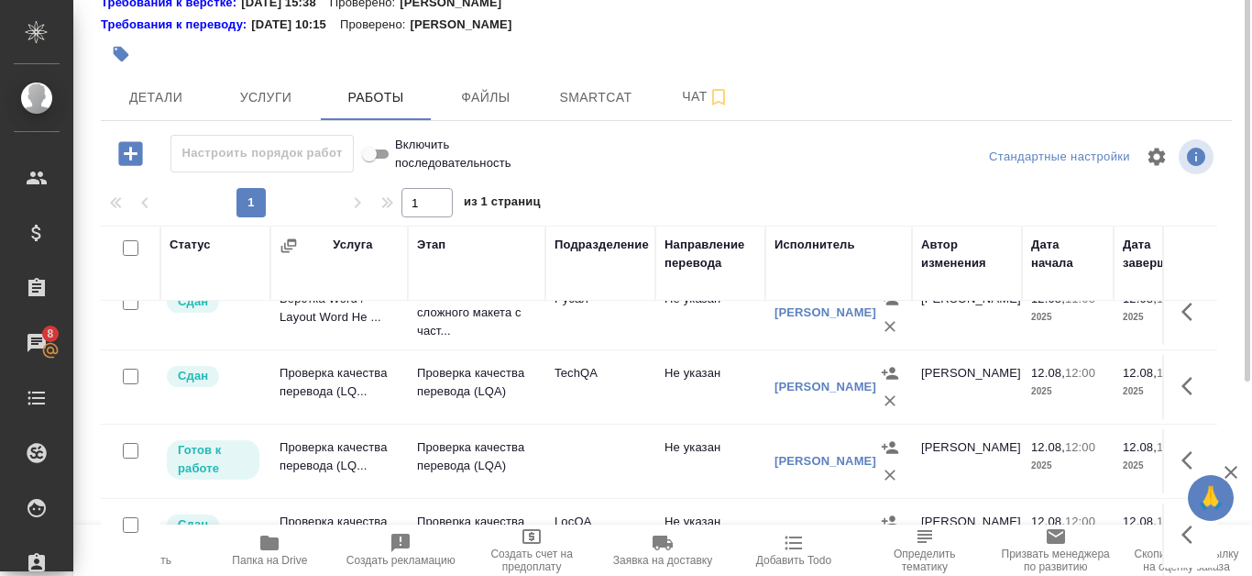
scroll to position [157, 0]
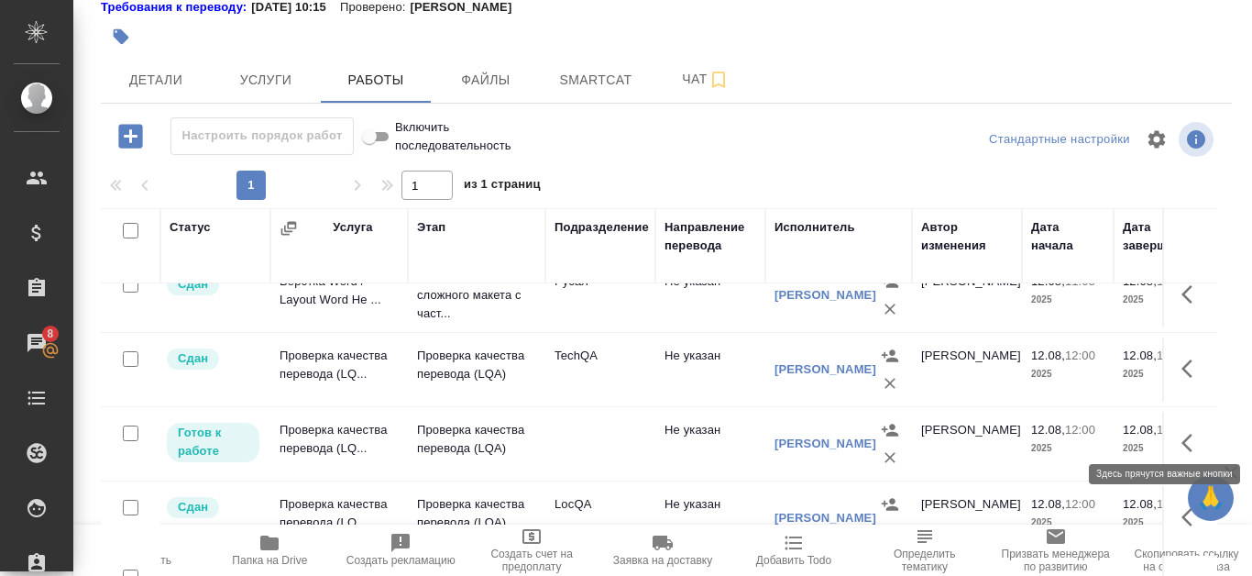
click at [1181, 433] on icon "button" at bounding box center [1186, 442] width 11 height 18
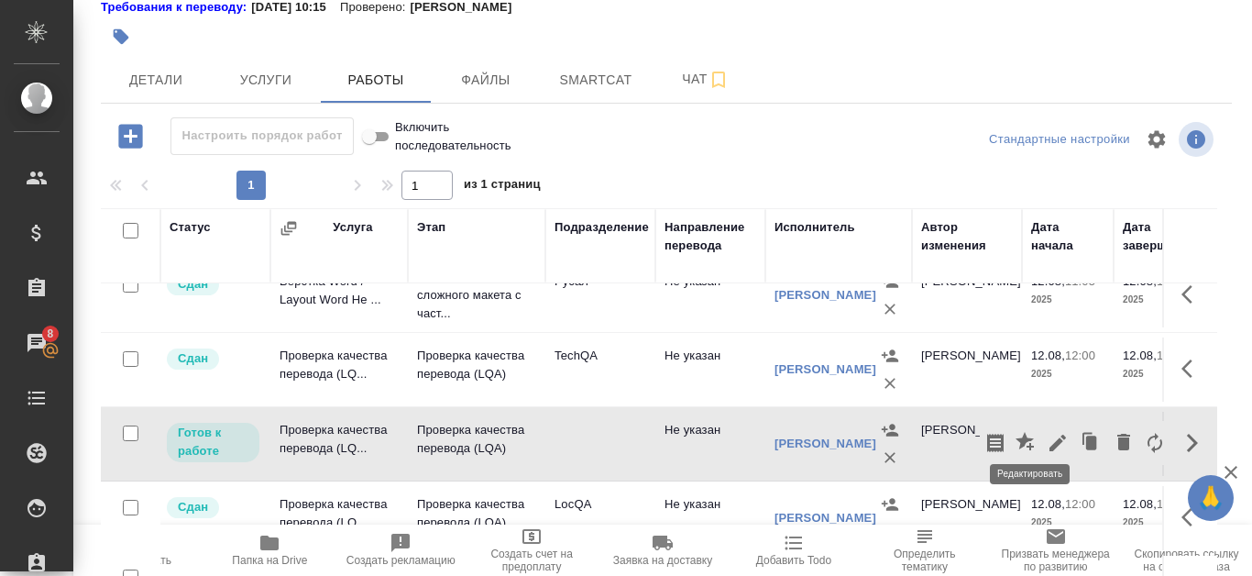
click at [1047, 433] on icon "button" at bounding box center [1058, 443] width 22 height 22
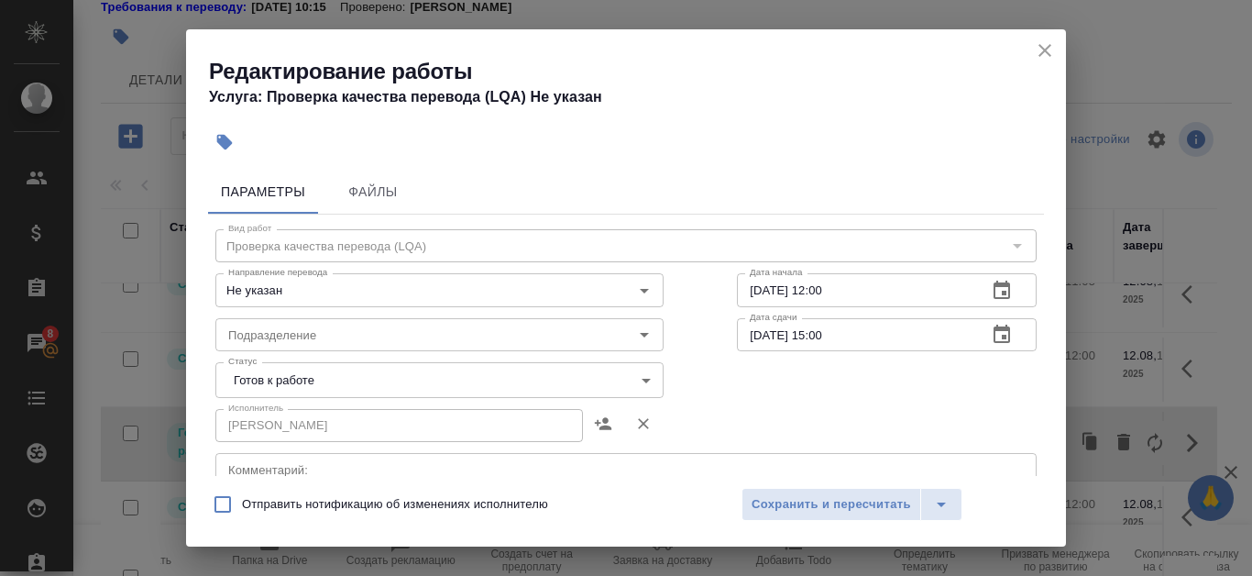
click at [328, 383] on body "🙏 .cls-1 fill:#fff; AWATERA Kanataeva [PERSON_NAME] Спецификации Заказы 8 Чаты …" at bounding box center [626, 288] width 1252 height 576
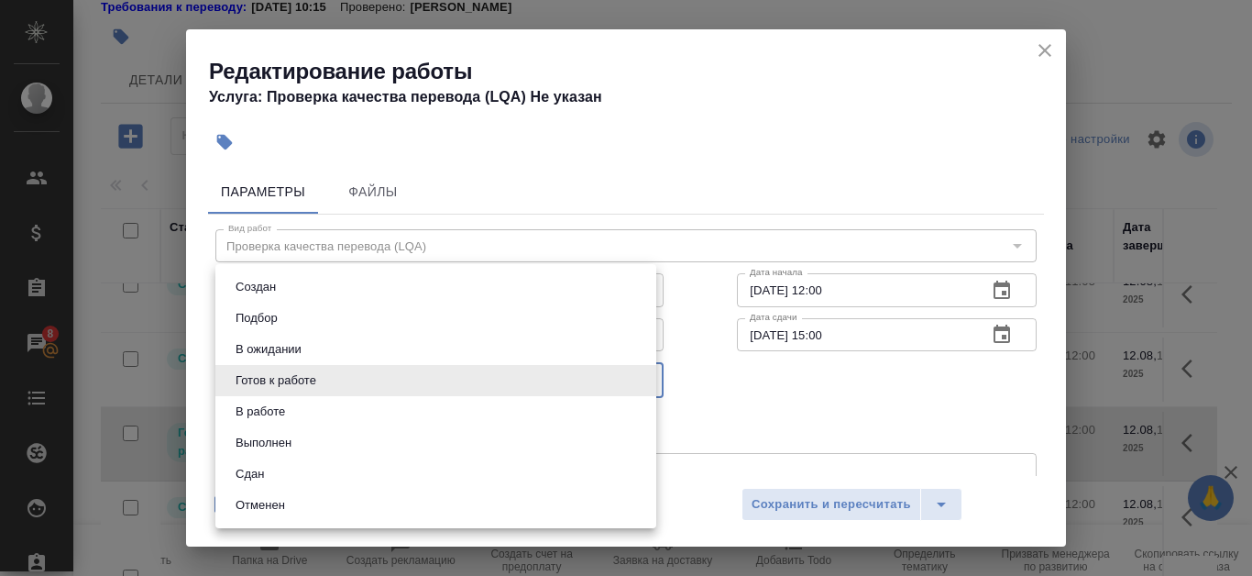
click at [299, 469] on li "Сдан" at bounding box center [435, 473] width 441 height 31
type input "closed"
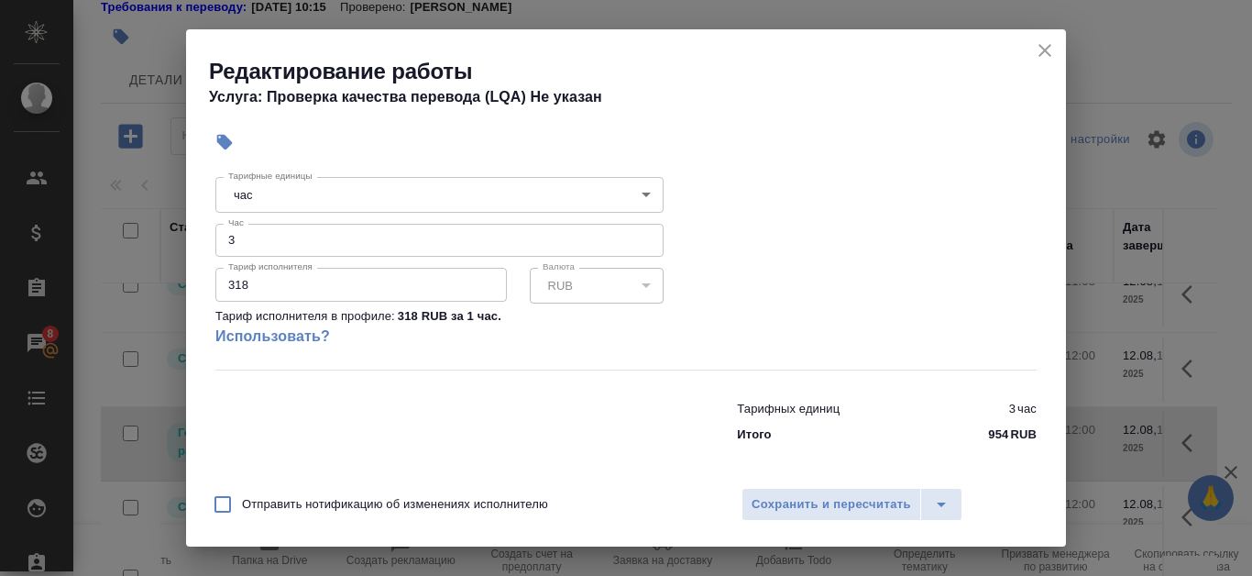
scroll to position [403, 0]
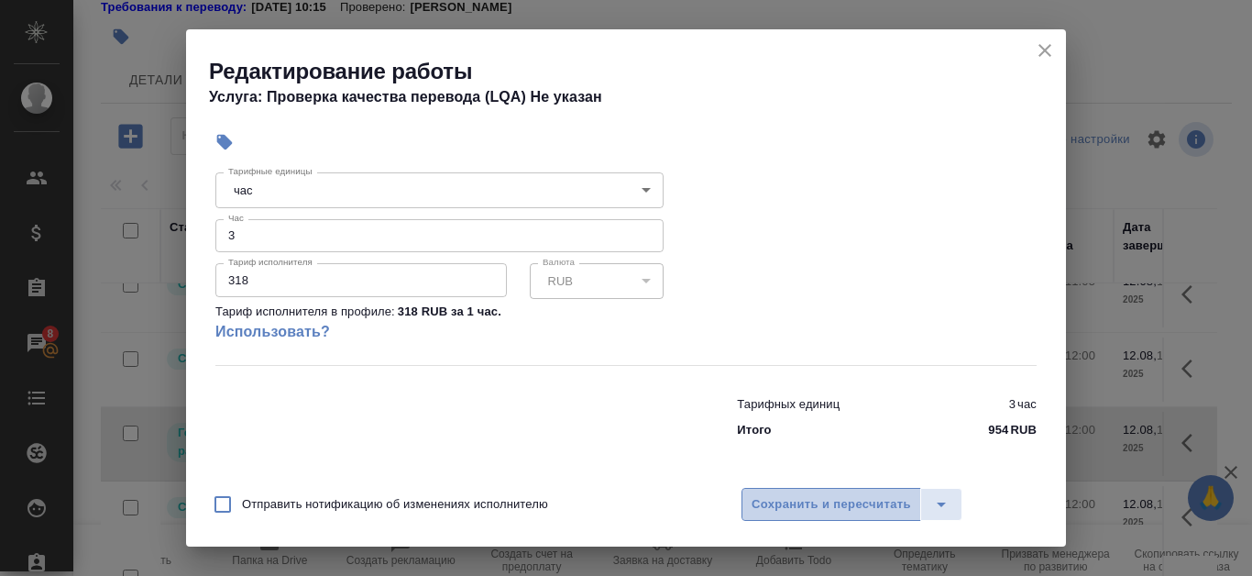
click at [866, 508] on span "Сохранить и пересчитать" at bounding box center [830, 504] width 159 height 21
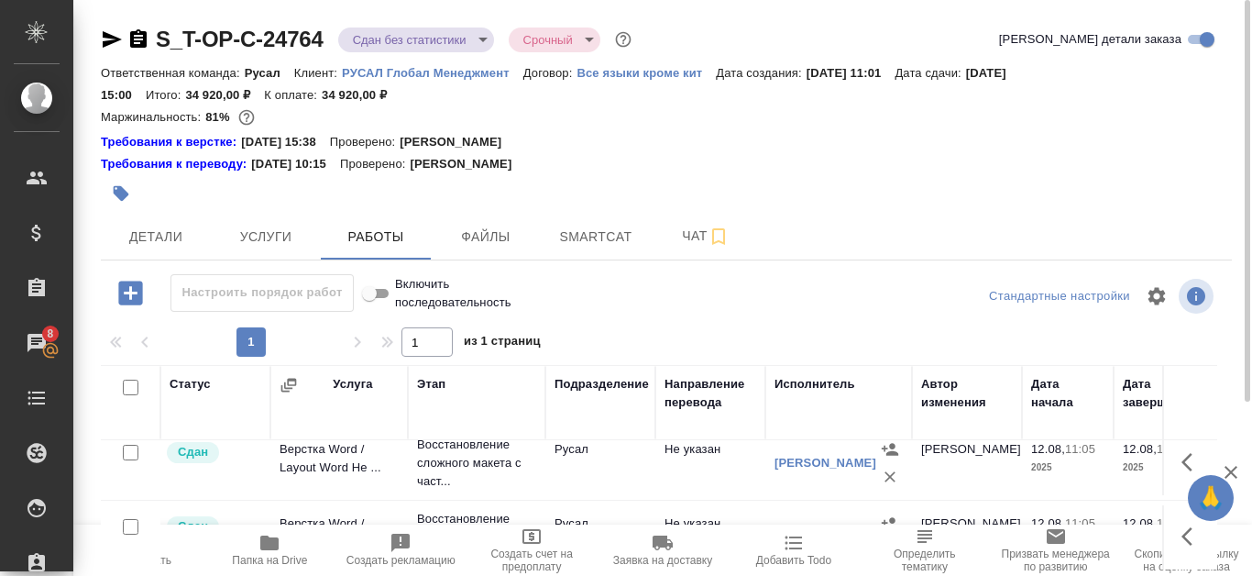
scroll to position [0, 0]
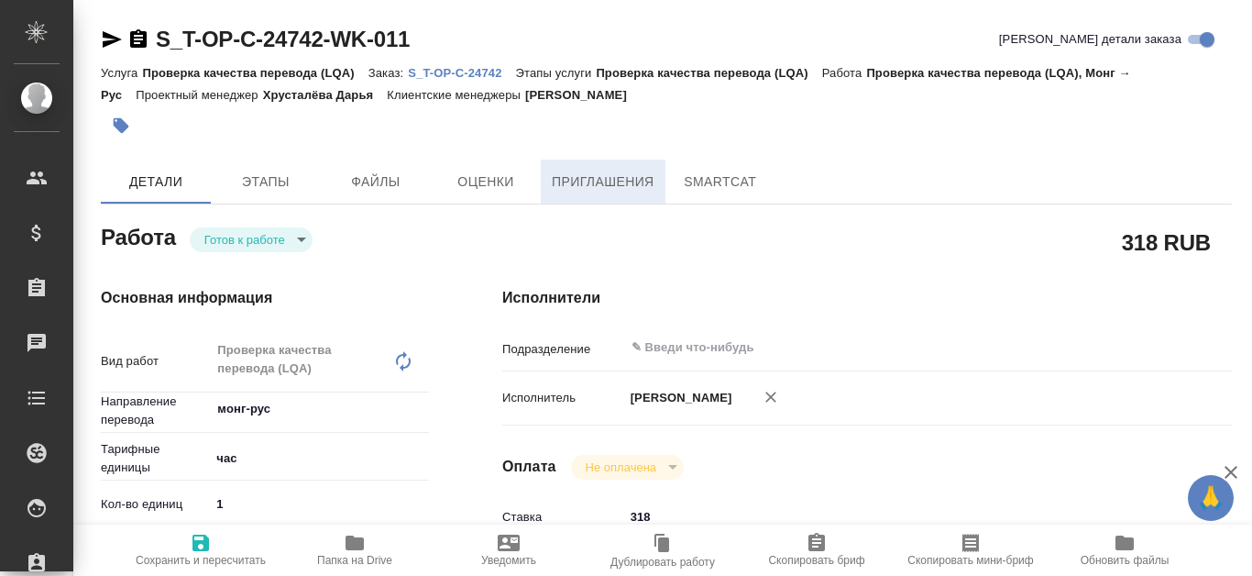
type textarea "x"
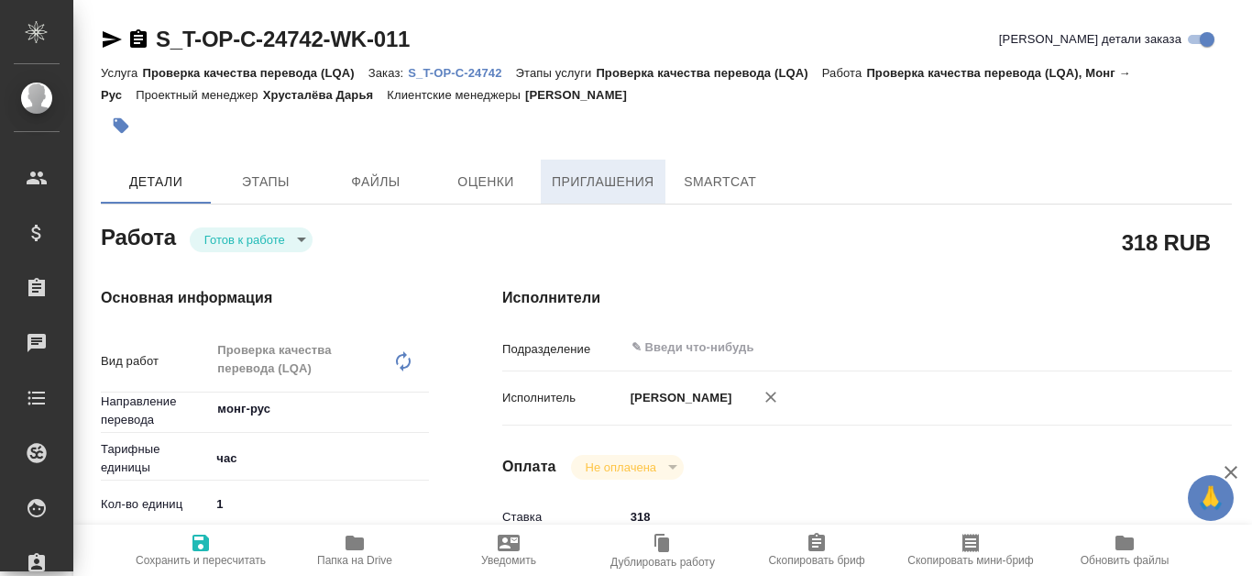
type textarea "x"
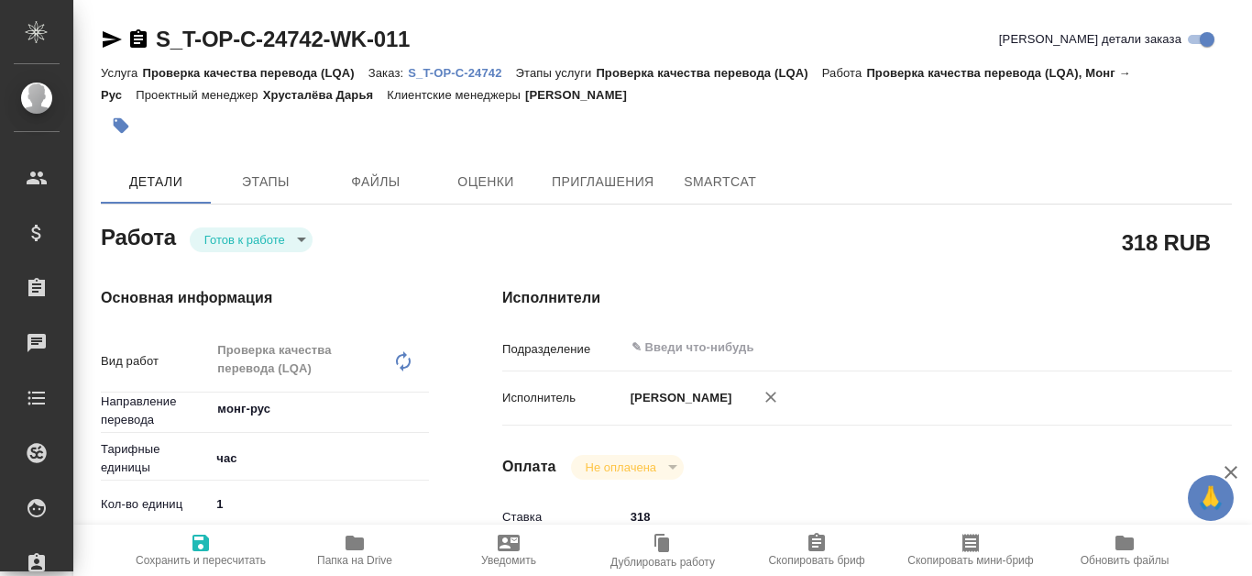
type textarea "x"
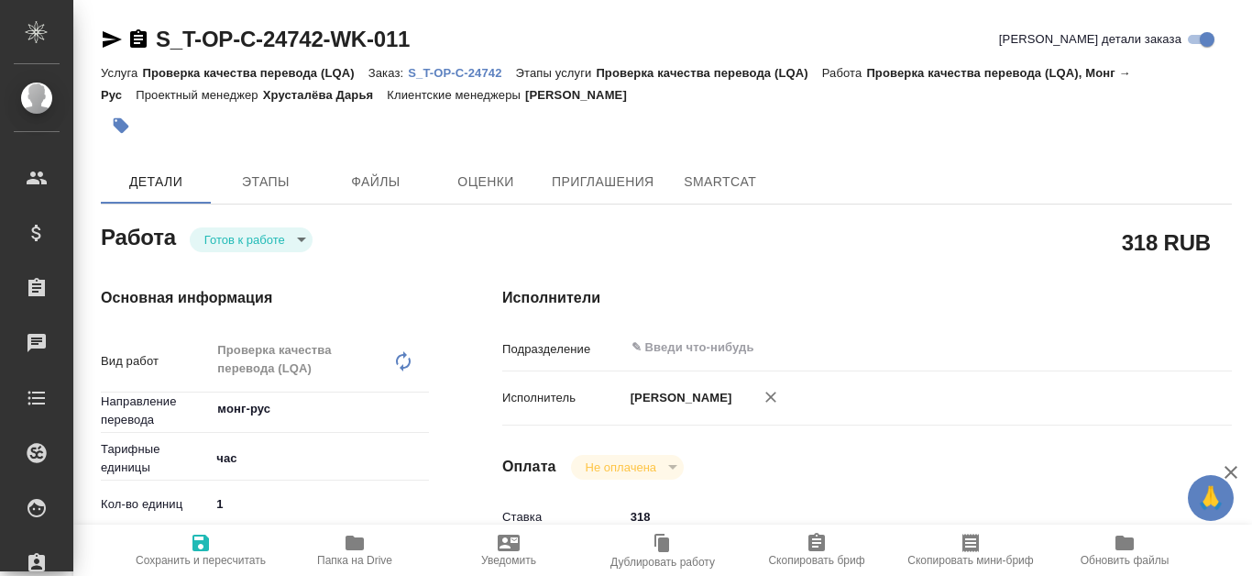
type textarea "x"
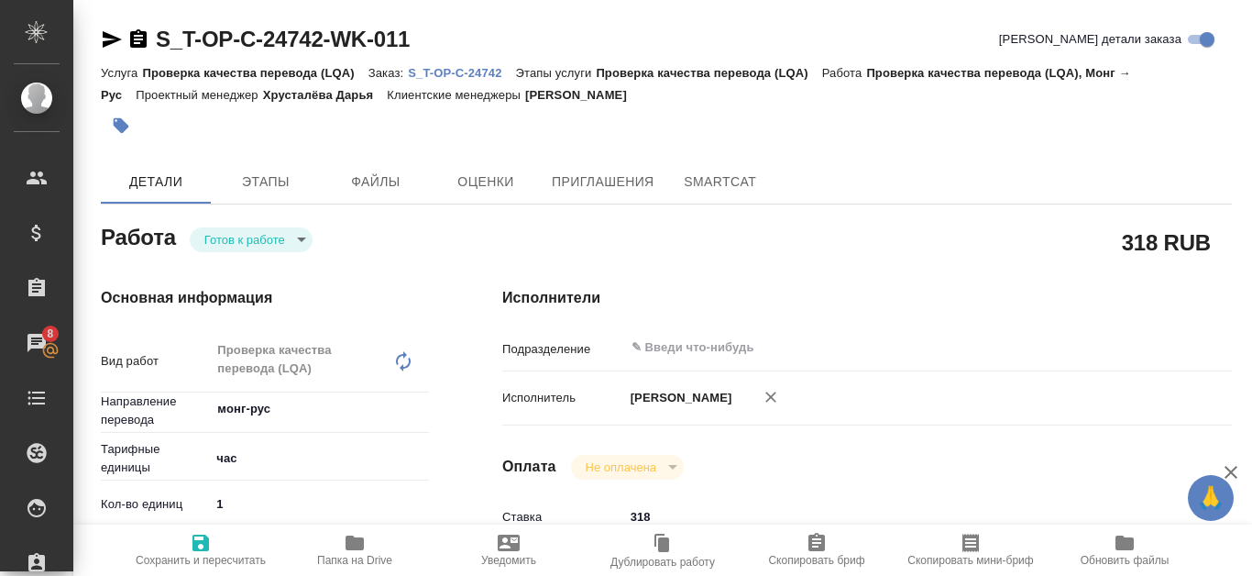
type textarea "x"
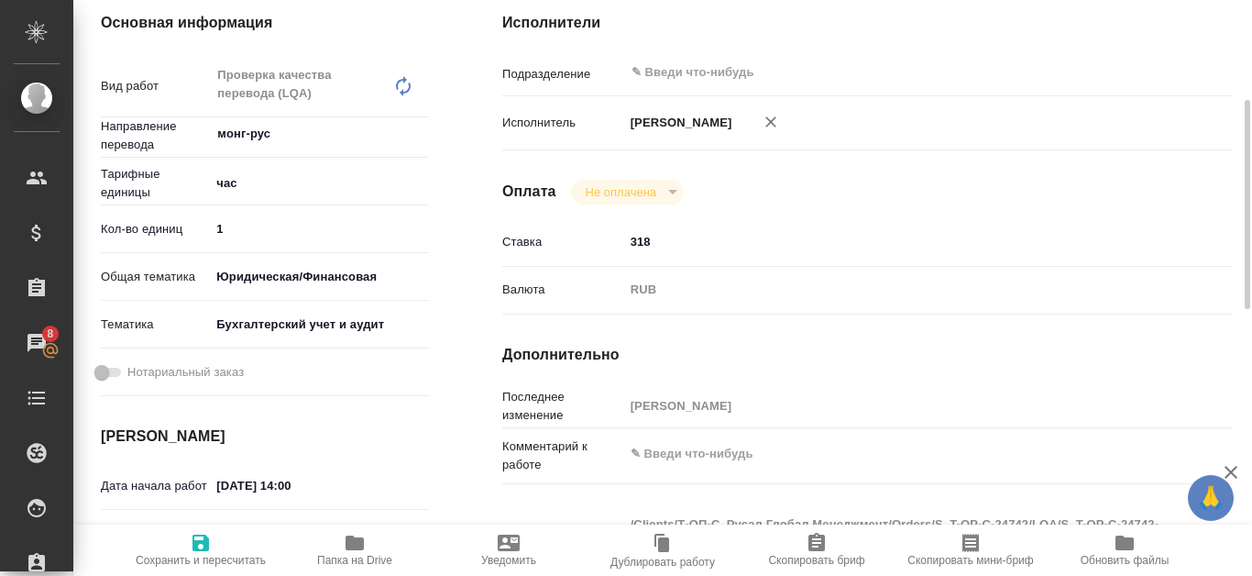
type textarea "x"
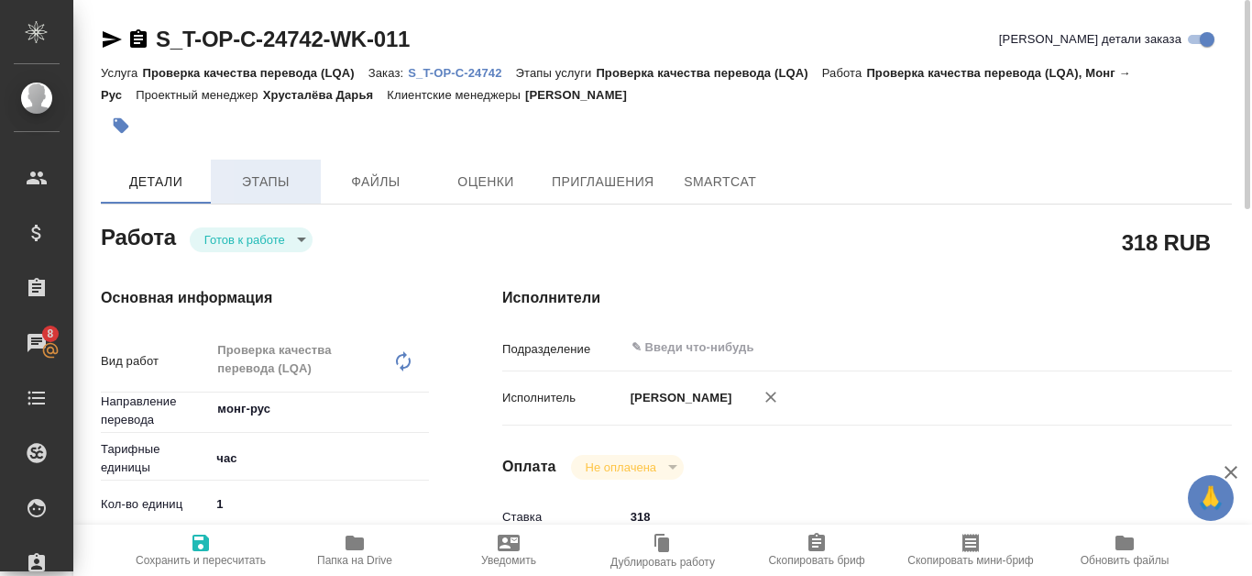
click at [269, 181] on span "Этапы" at bounding box center [266, 181] width 88 height 23
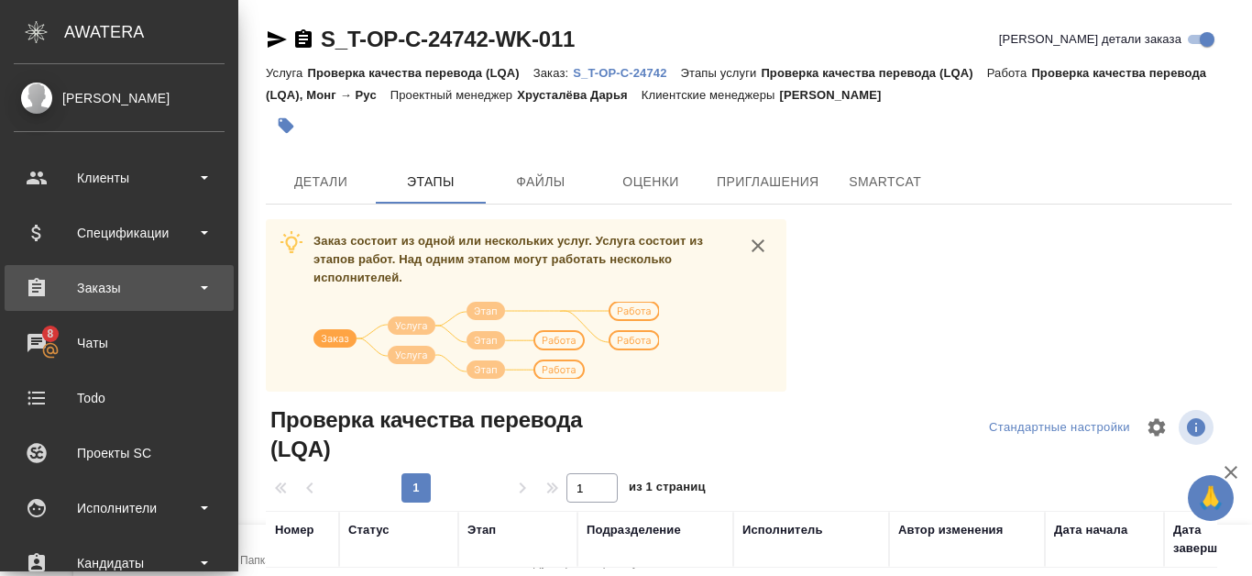
click at [96, 298] on div "Заказы" at bounding box center [119, 287] width 211 height 27
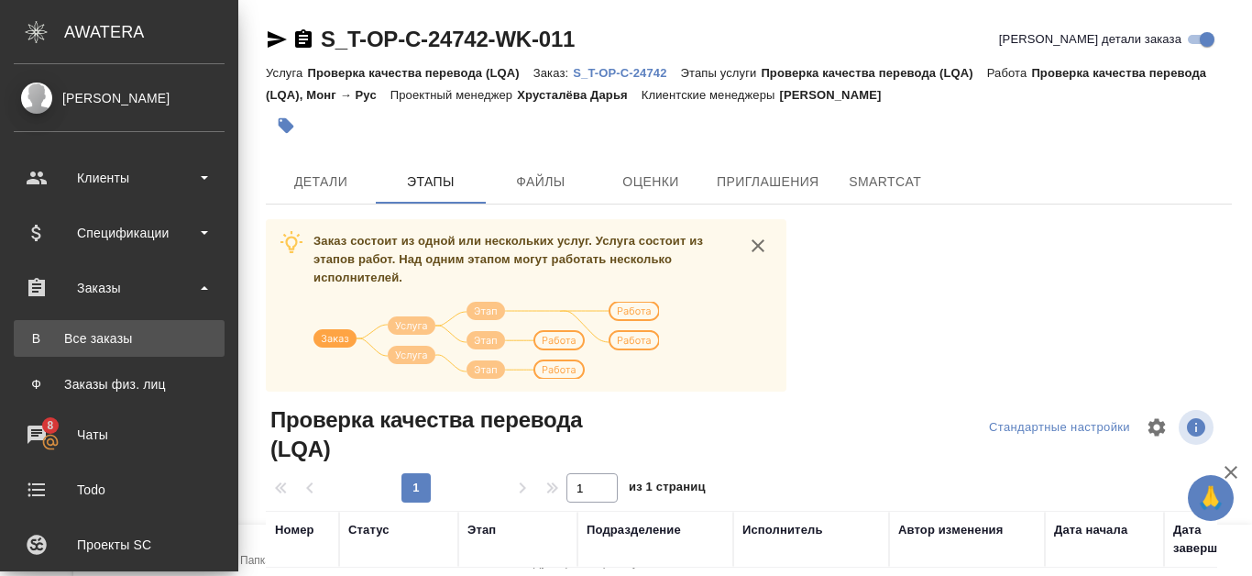
click at [95, 337] on div "Все заказы" at bounding box center [119, 338] width 192 height 18
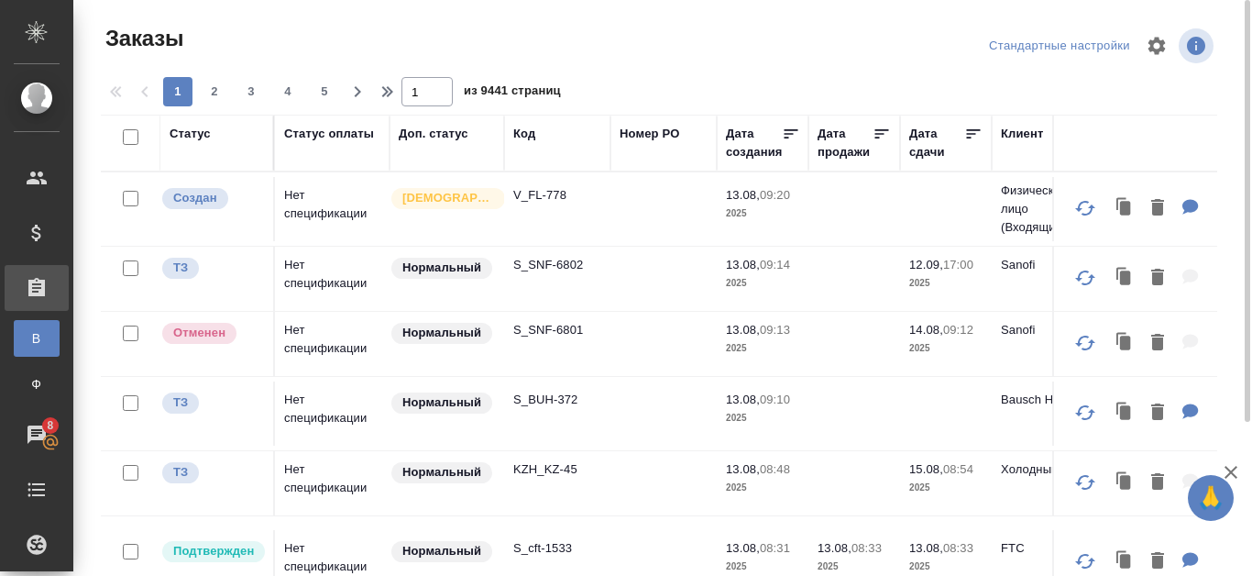
click at [535, 133] on div "Код" at bounding box center [524, 134] width 22 height 18
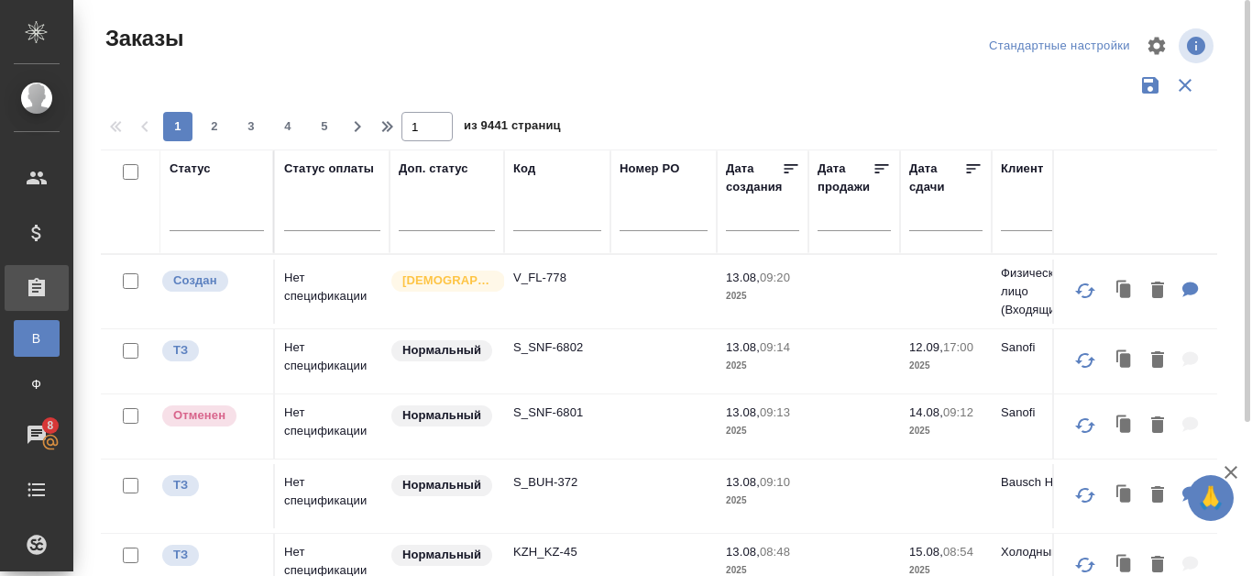
click at [519, 225] on input "text" at bounding box center [557, 219] width 88 height 23
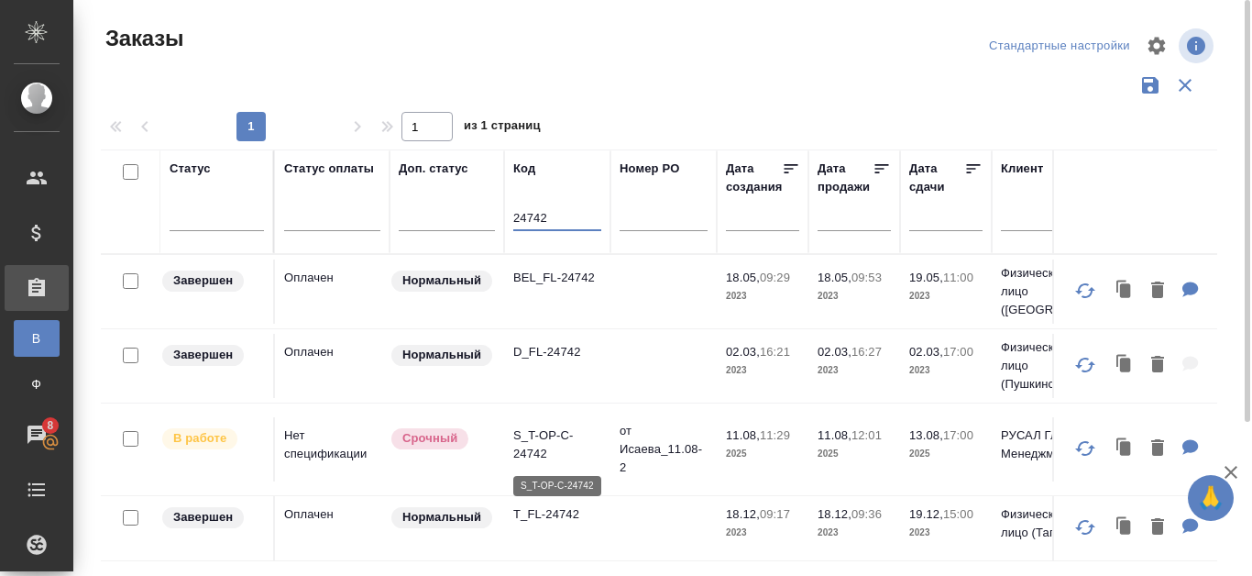
type input "24742"
click at [539, 450] on p "S_T-OP-C-24742" at bounding box center [557, 444] width 88 height 37
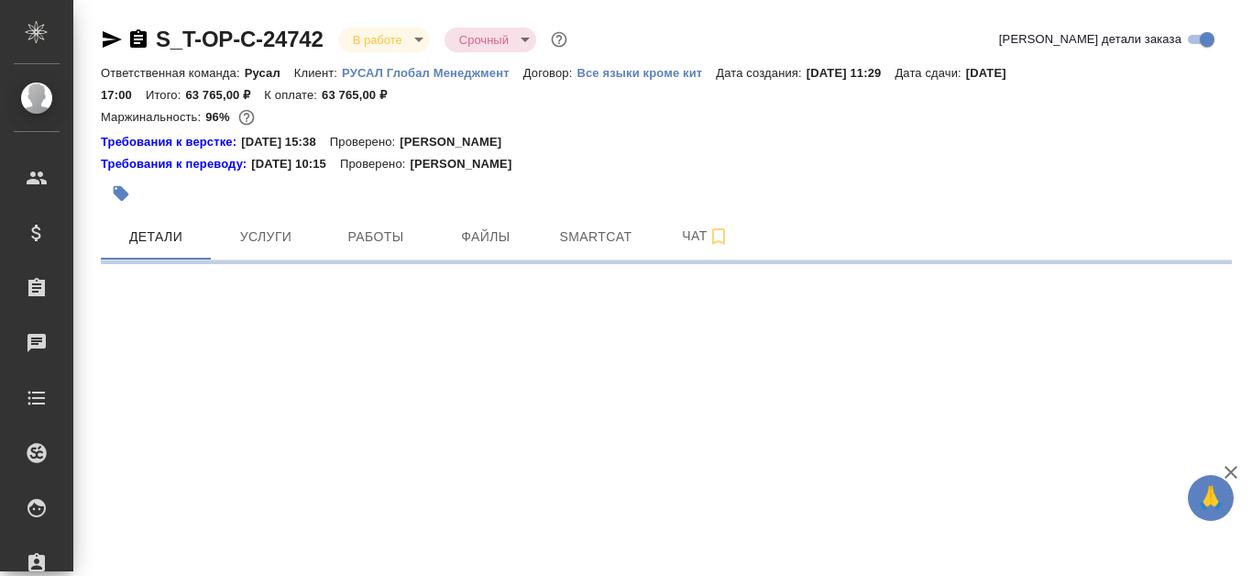
select select "RU"
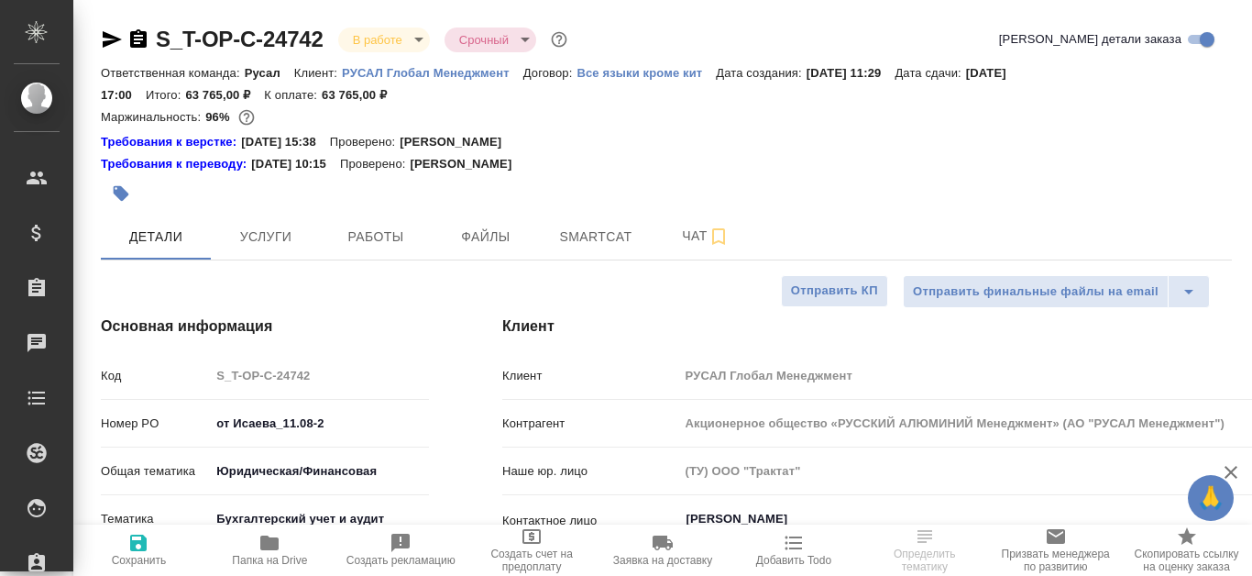
type textarea "x"
click at [387, 229] on span "Работы" at bounding box center [376, 236] width 88 height 23
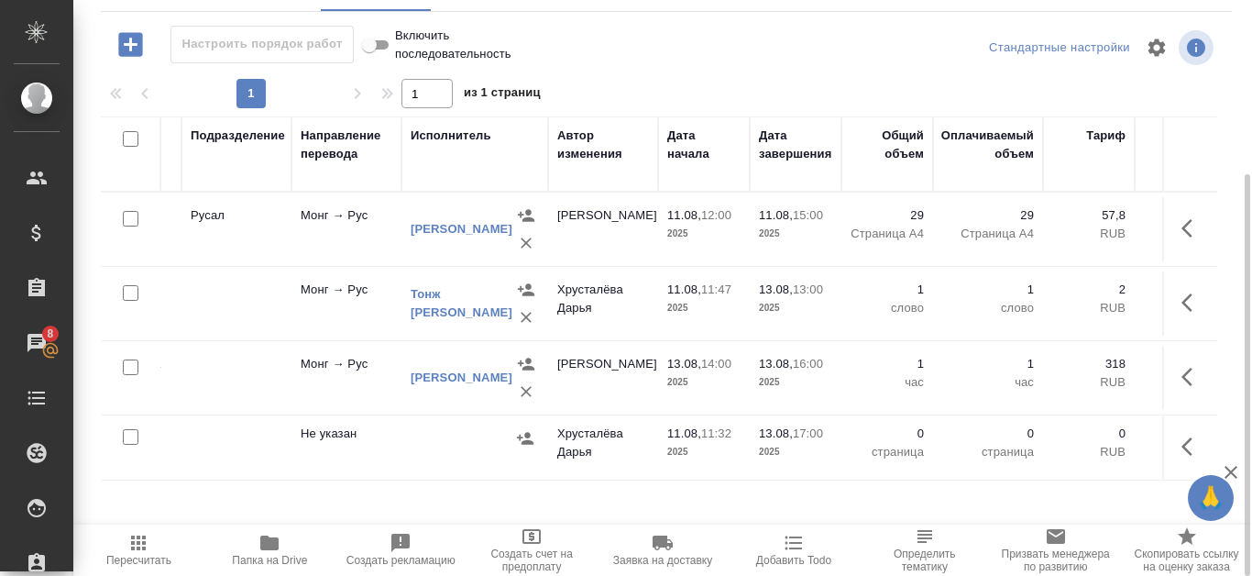
scroll to position [0, 509]
